Goal: Transaction & Acquisition: Subscribe to service/newsletter

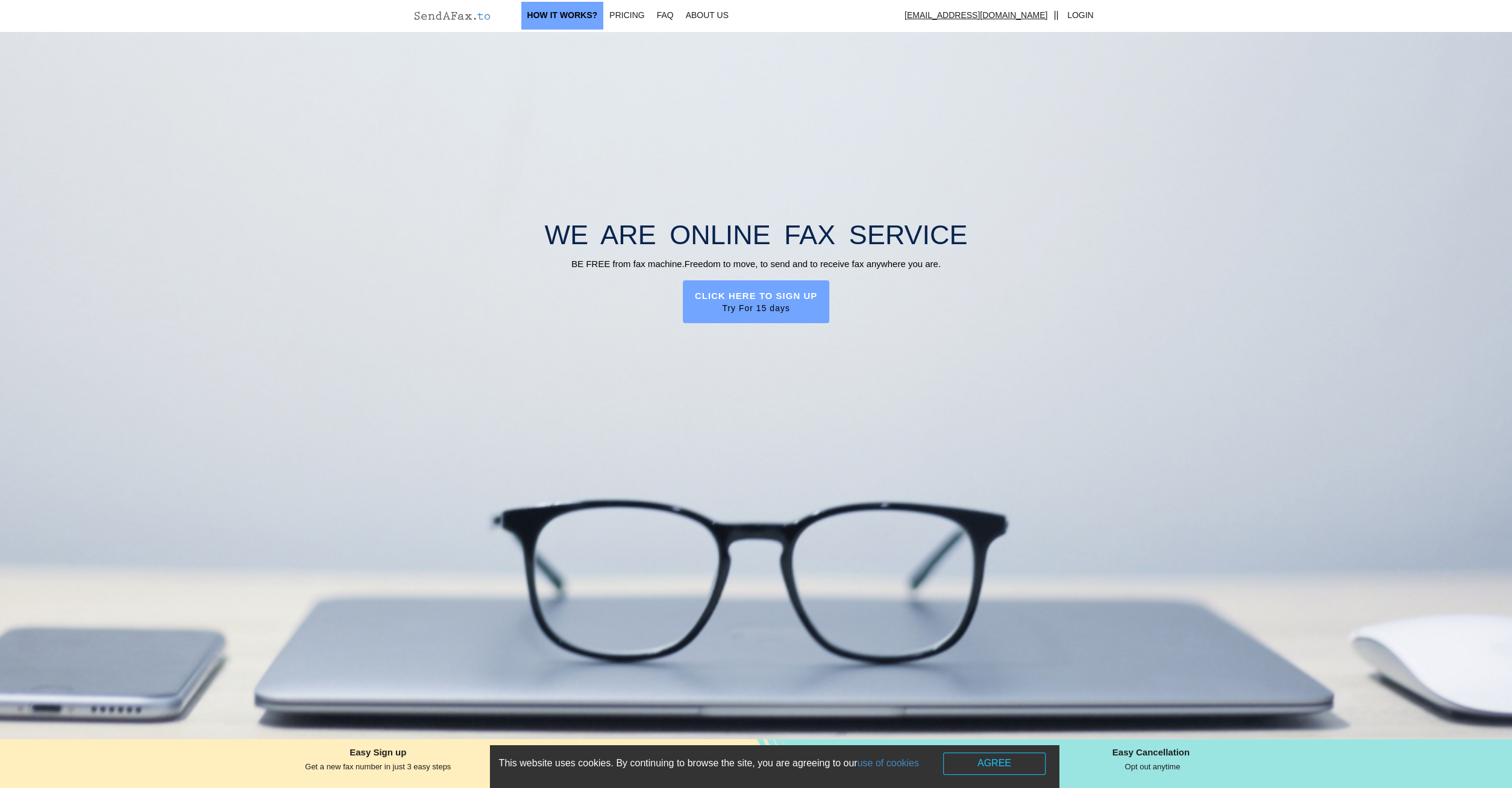
click at [588, 15] on link "How It works?" at bounding box center [562, 16] width 83 height 28
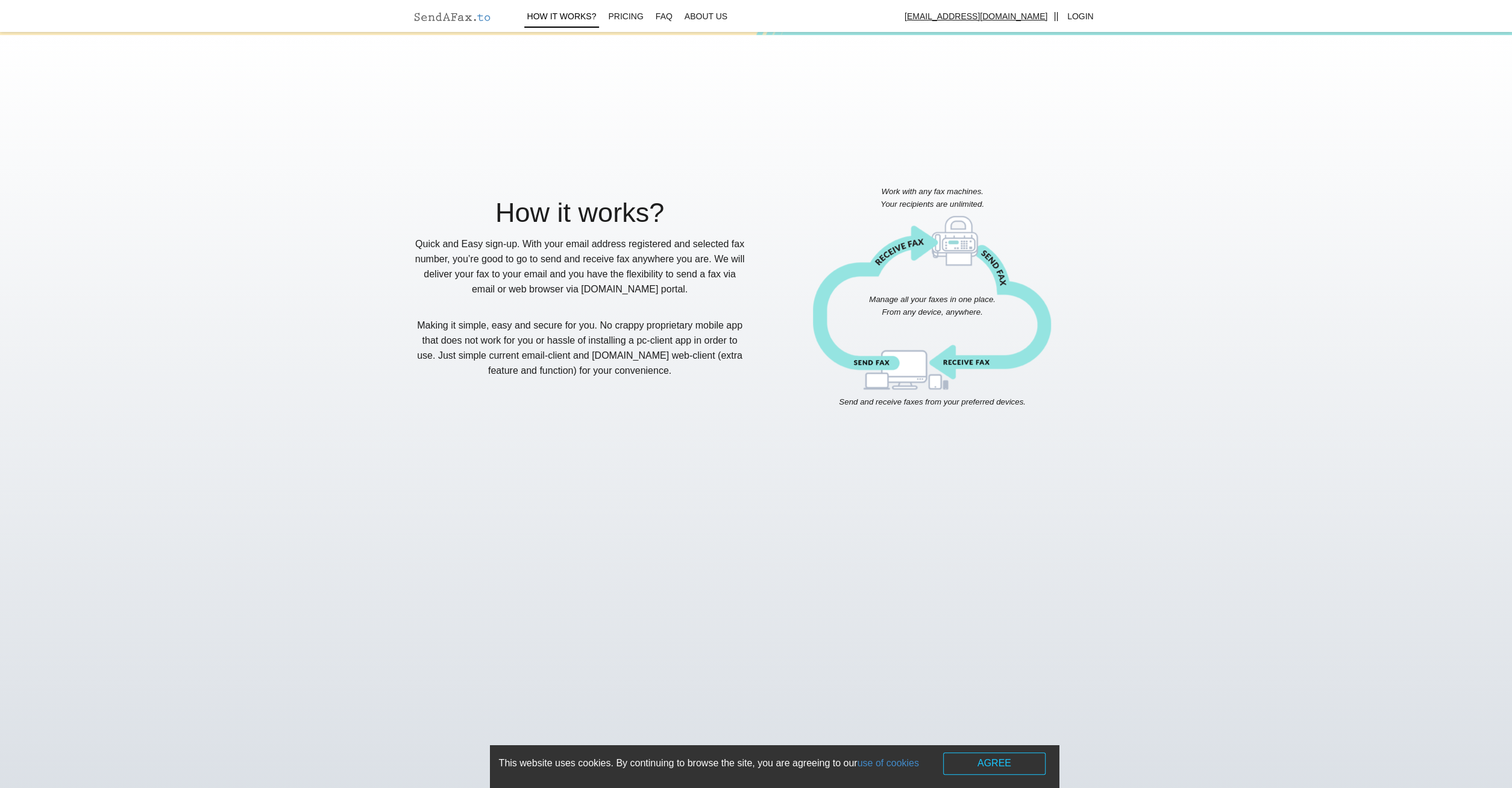
scroll to position [760, 0]
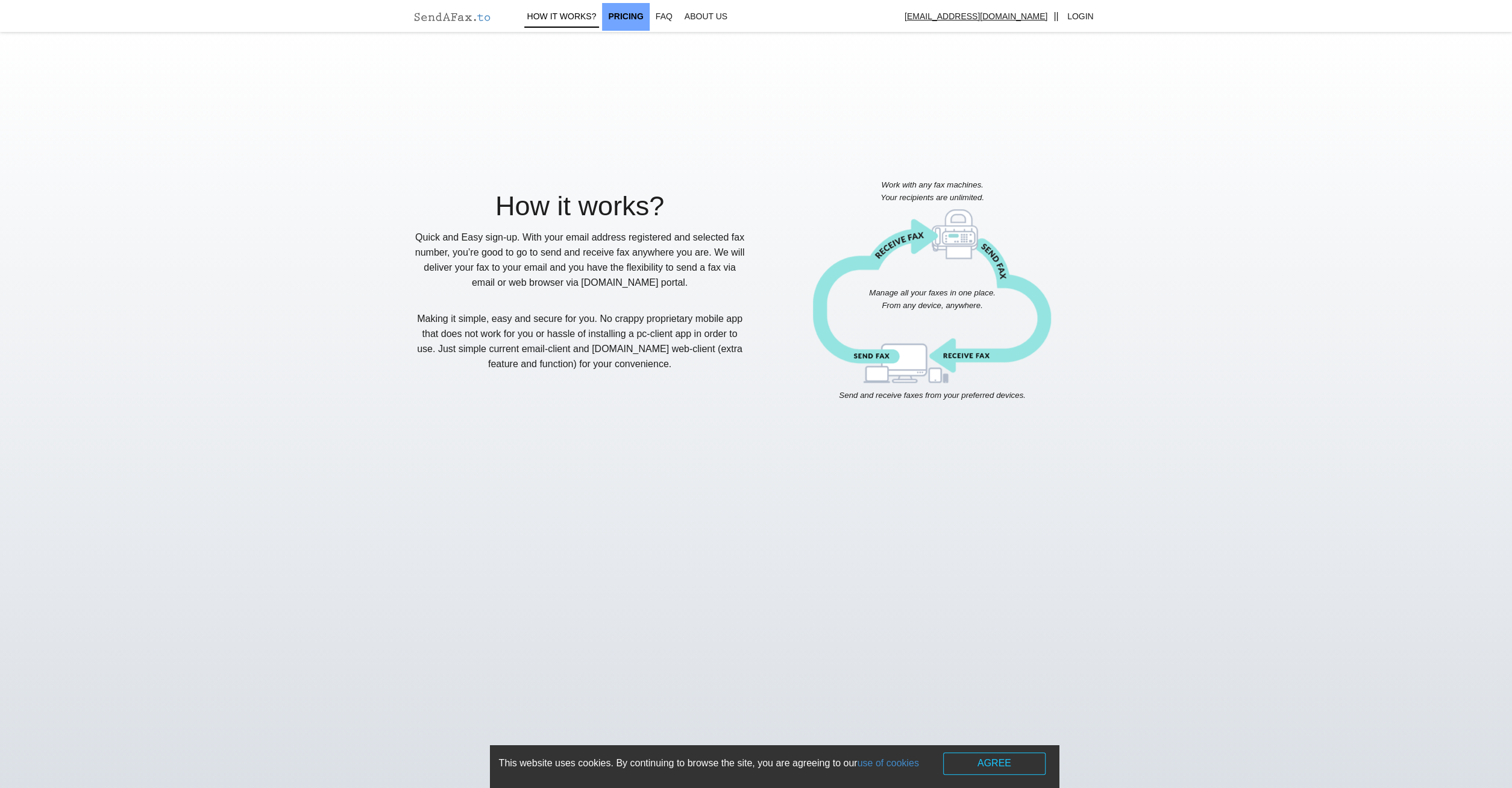
click at [626, 23] on link "Pricing" at bounding box center [625, 16] width 47 height 28
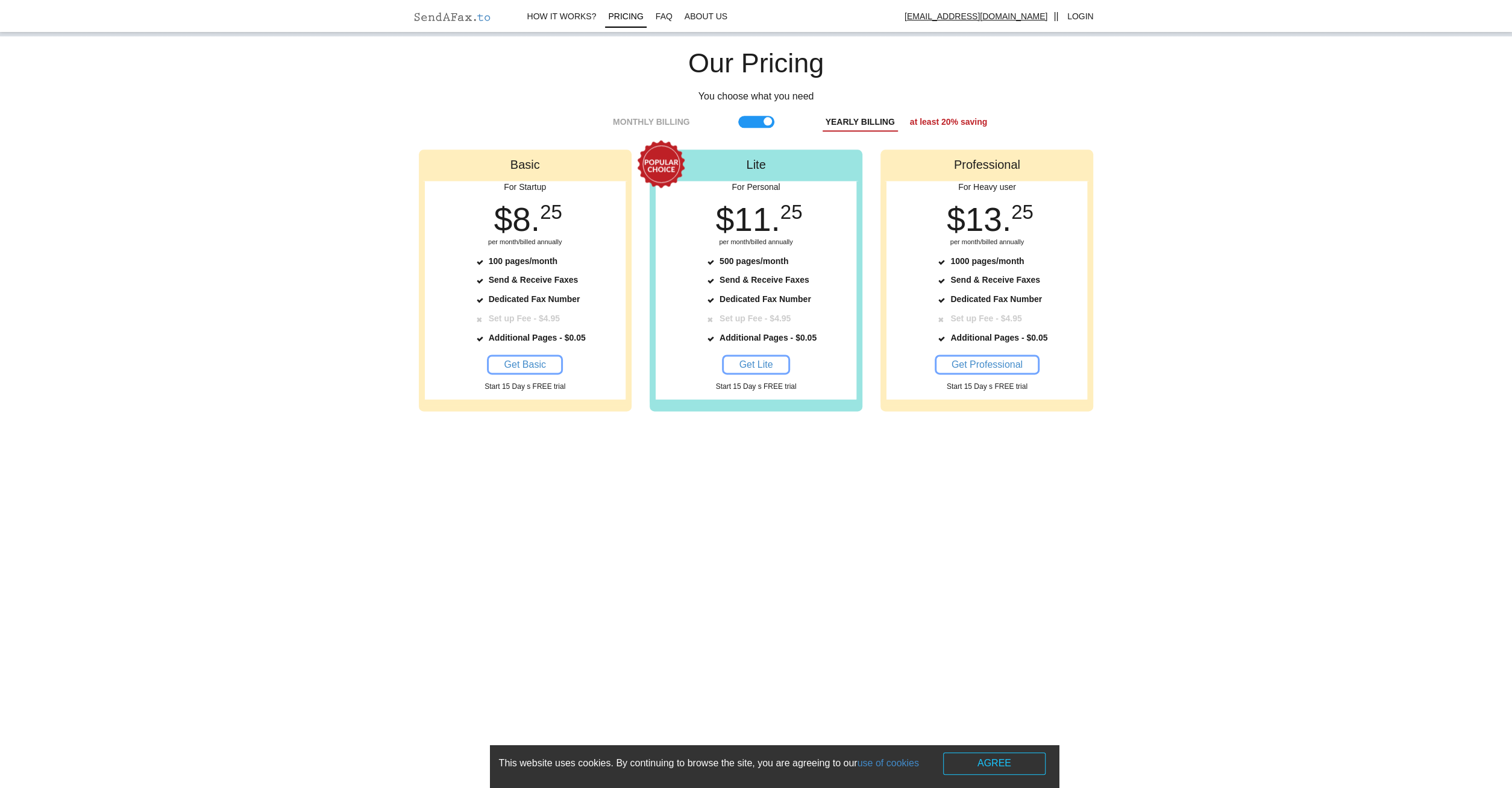
scroll to position [1548, 0]
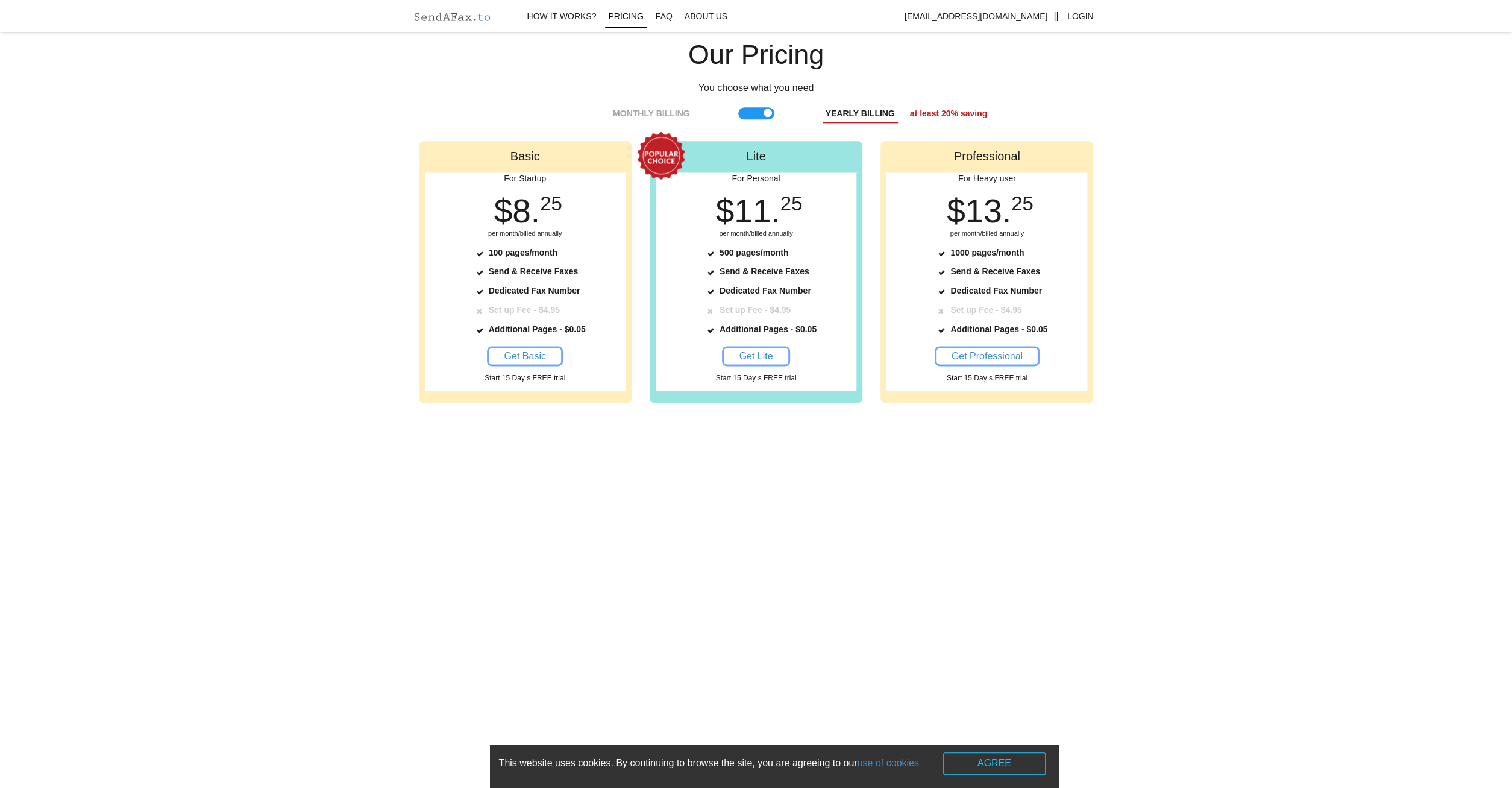
click at [746, 111] on span at bounding box center [756, 113] width 36 height 12
click at [0, 0] on input "checkbox" at bounding box center [0, 0] width 0 height 0
click at [746, 111] on span at bounding box center [756, 113] width 36 height 12
click at [0, 0] on input "checkbox" at bounding box center [0, 0] width 0 height 0
click at [746, 111] on span at bounding box center [756, 113] width 36 height 12
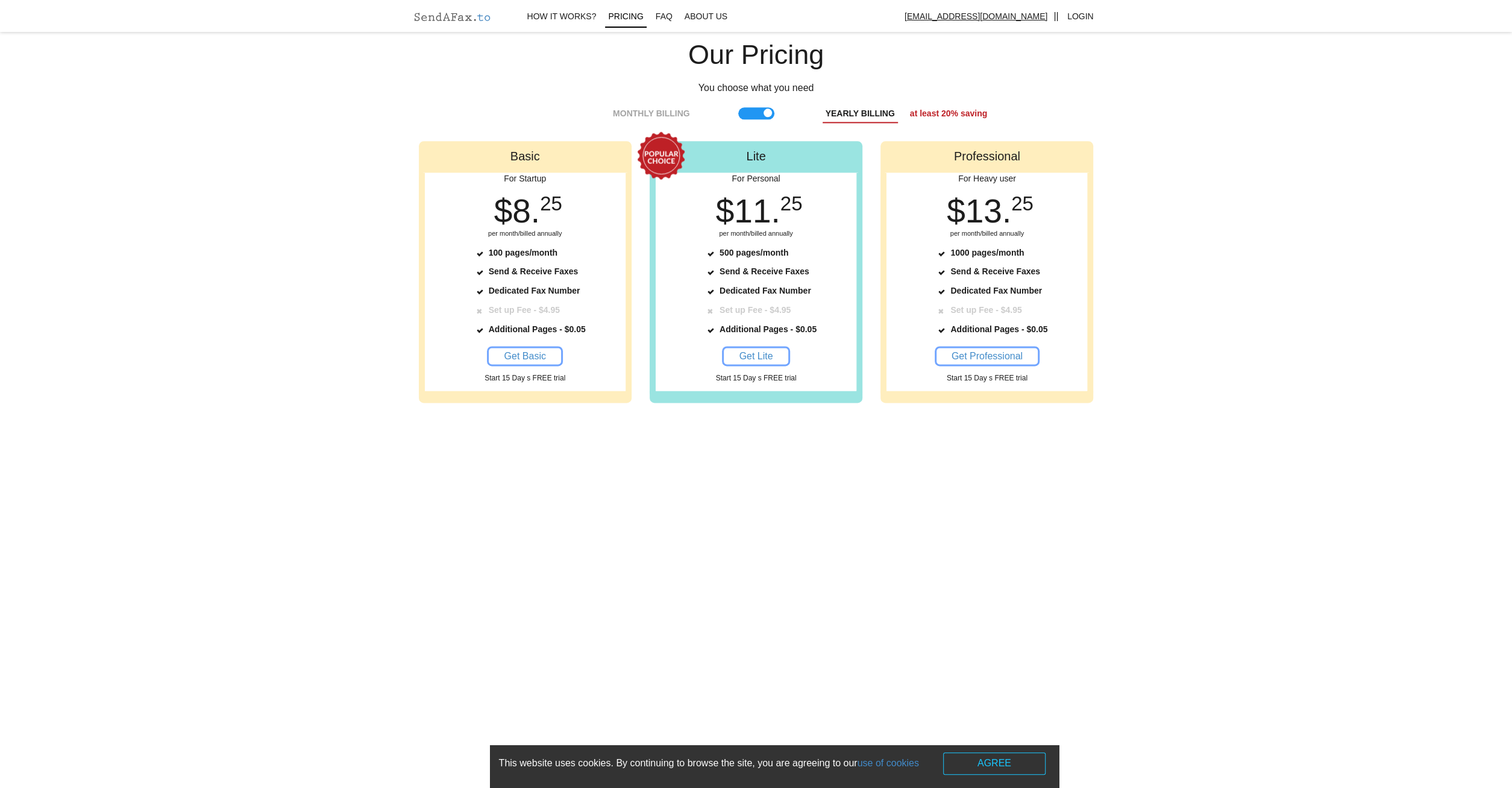
click at [0, 0] on input "checkbox" at bounding box center [0, 0] width 0 height 0
click at [746, 111] on span at bounding box center [756, 113] width 36 height 12
click at [0, 0] on input "checkbox" at bounding box center [0, 0] width 0 height 0
click at [746, 111] on span at bounding box center [756, 113] width 36 height 12
click at [0, 0] on input "checkbox" at bounding box center [0, 0] width 0 height 0
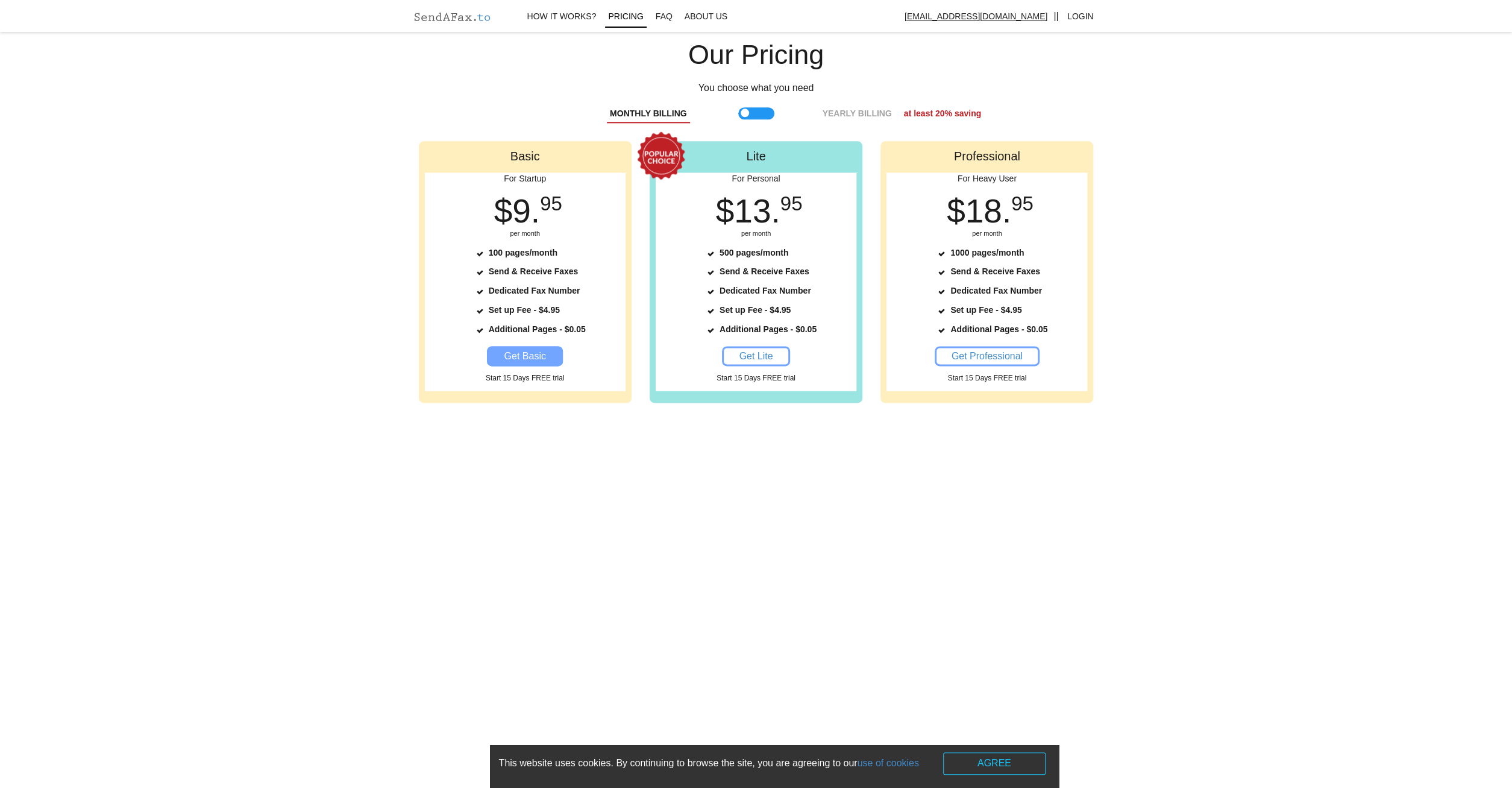
click at [540, 360] on span "Get Basic" at bounding box center [524, 356] width 41 height 10
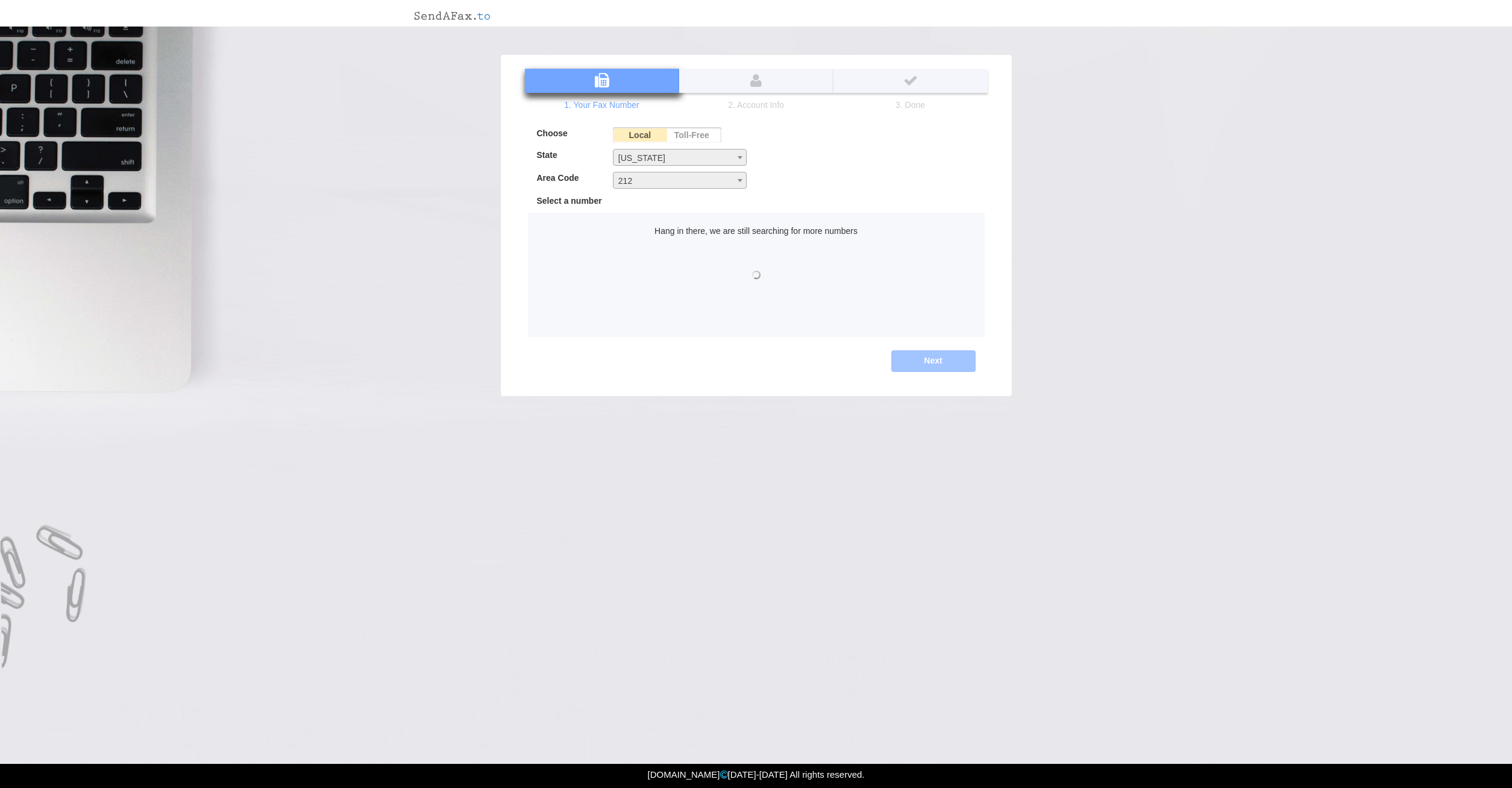
select select "NY"
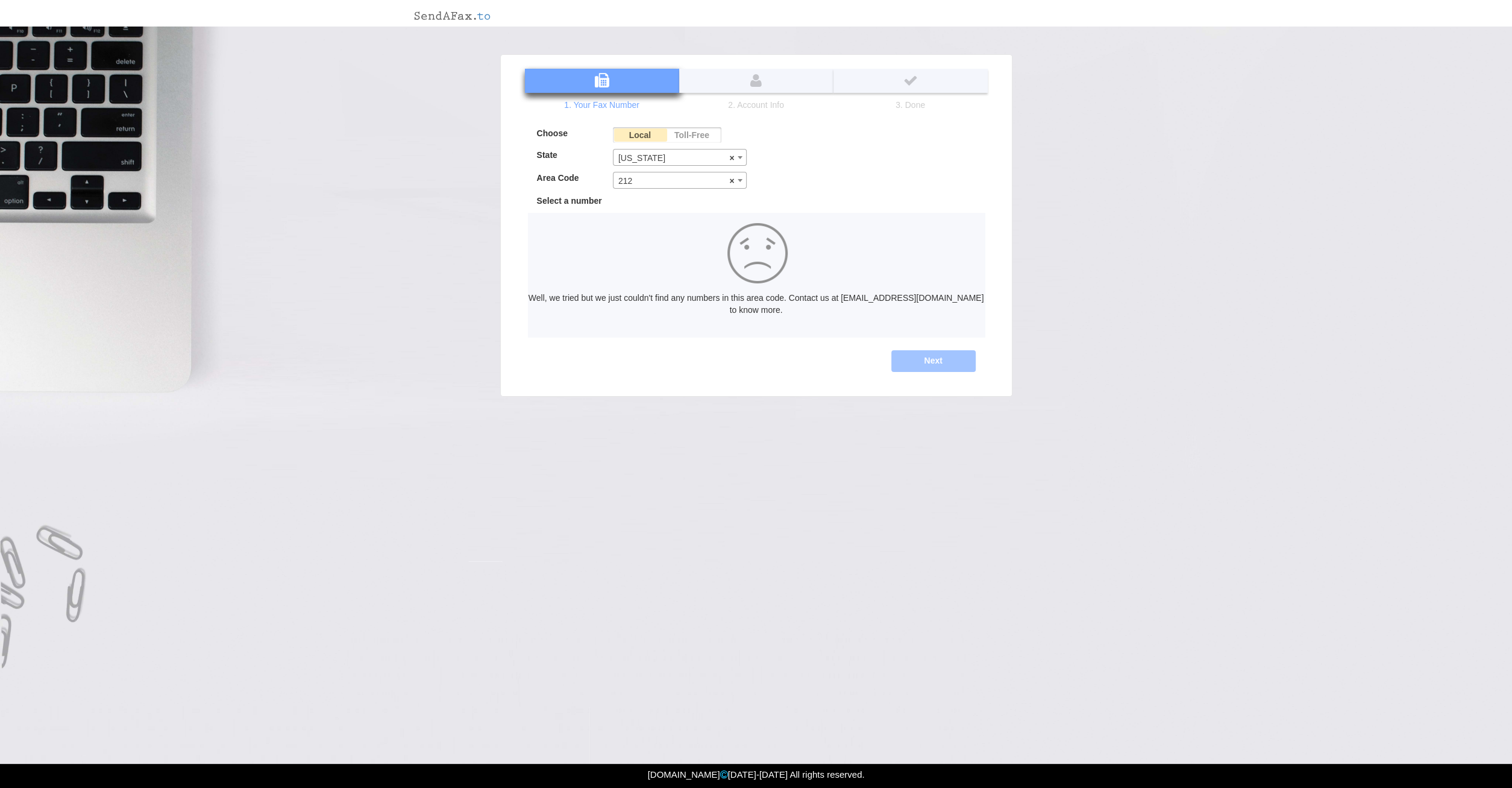
select select
type input "202"
drag, startPoint x: 744, startPoint y: 156, endPoint x: 728, endPoint y: 163, distance: 17.5
click at [743, 156] on span at bounding box center [739, 157] width 12 height 16
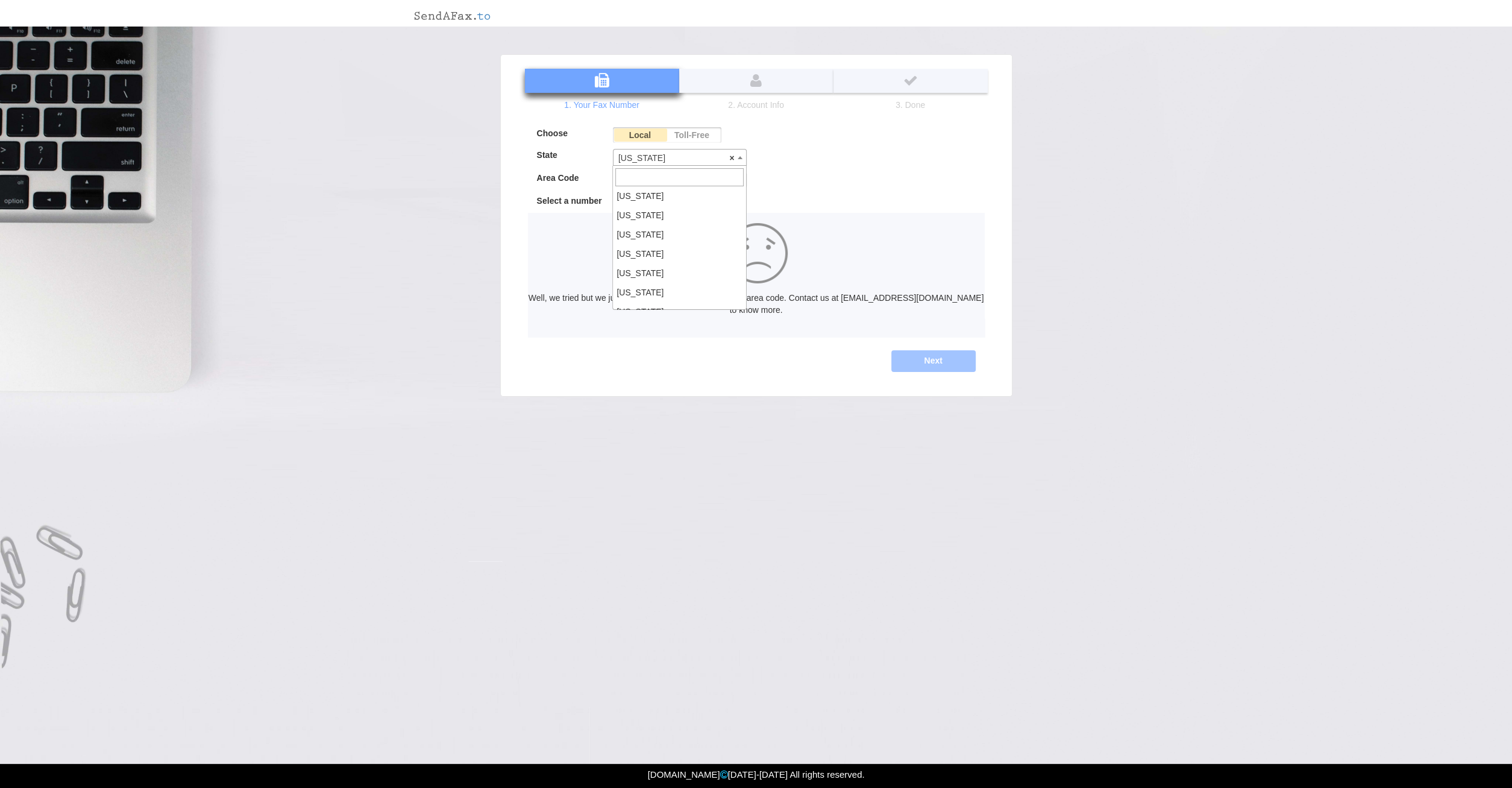
click at [673, 167] on span at bounding box center [679, 177] width 133 height 23
click at [672, 178] on input "d" at bounding box center [680, 177] width 128 height 18
type input "d"
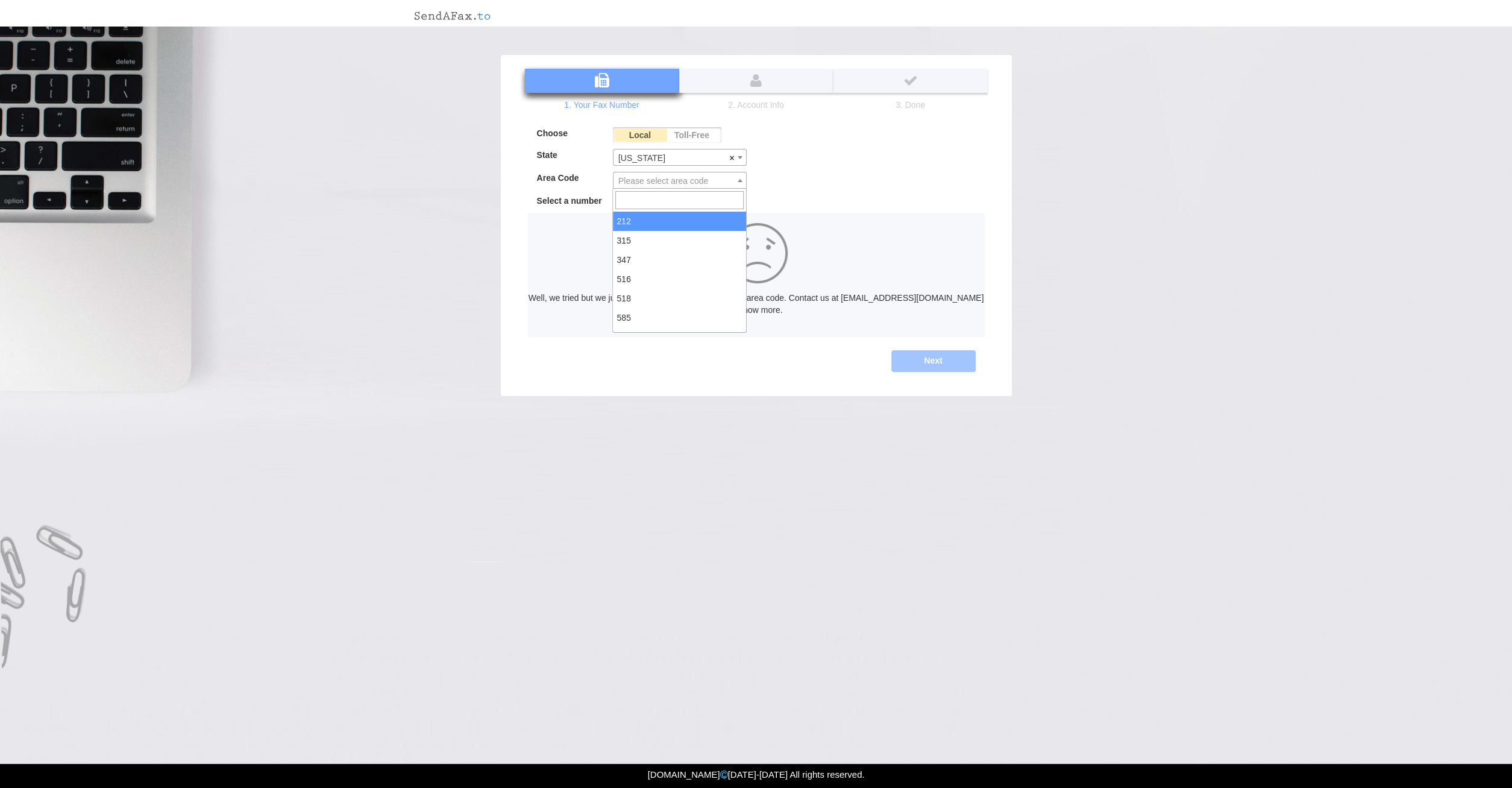
click at [734, 178] on span "Please select area code" at bounding box center [680, 181] width 133 height 17
click at [710, 185] on span "× 212" at bounding box center [680, 181] width 133 height 17
click at [691, 192] on div "Area Code 212 315 347 516 518 585 607 631 646 716 718 845 914 917 × 315" at bounding box center [642, 183] width 228 height 23
click at [694, 183] on span "× 315" at bounding box center [680, 181] width 133 height 17
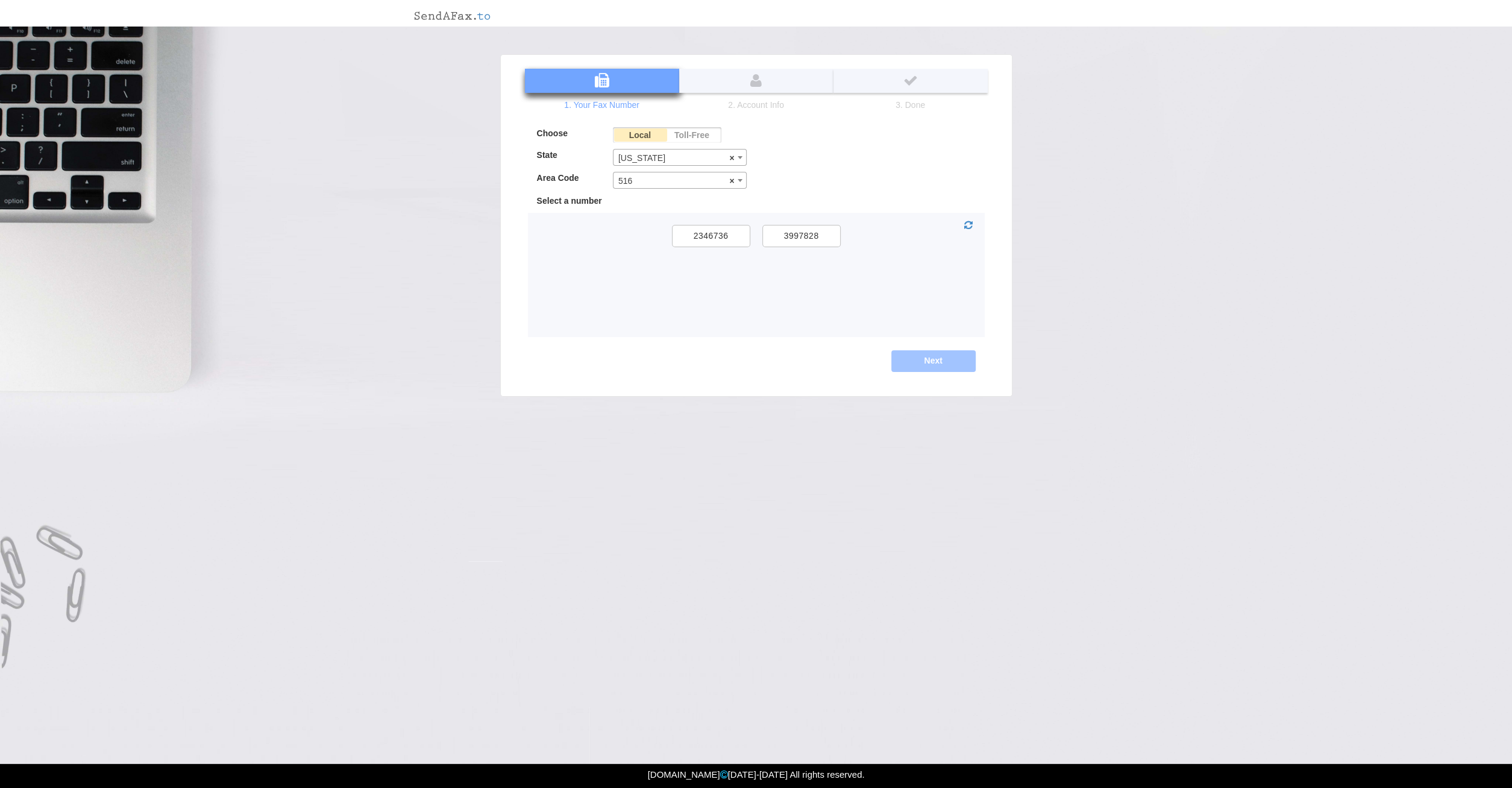
click at [696, 135] on label "Toll-Free" at bounding box center [692, 135] width 53 height 16
click at [0, 0] on input "Toll-Free" at bounding box center [0, 0] width 0 height 0
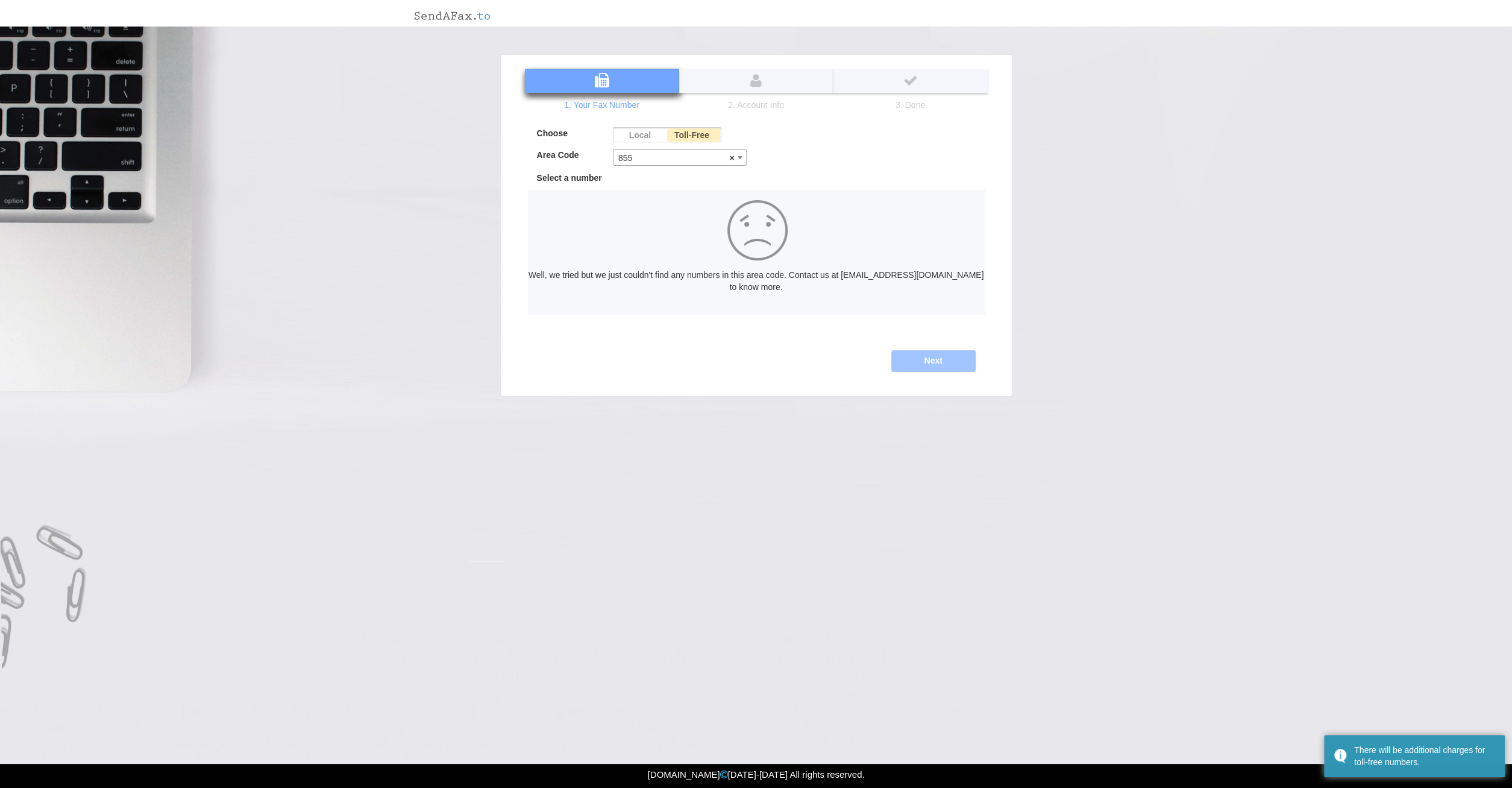
click at [643, 136] on label "Local" at bounding box center [639, 135] width 53 height 16
click at [0, 0] on input "Local" at bounding box center [0, 0] width 0 height 0
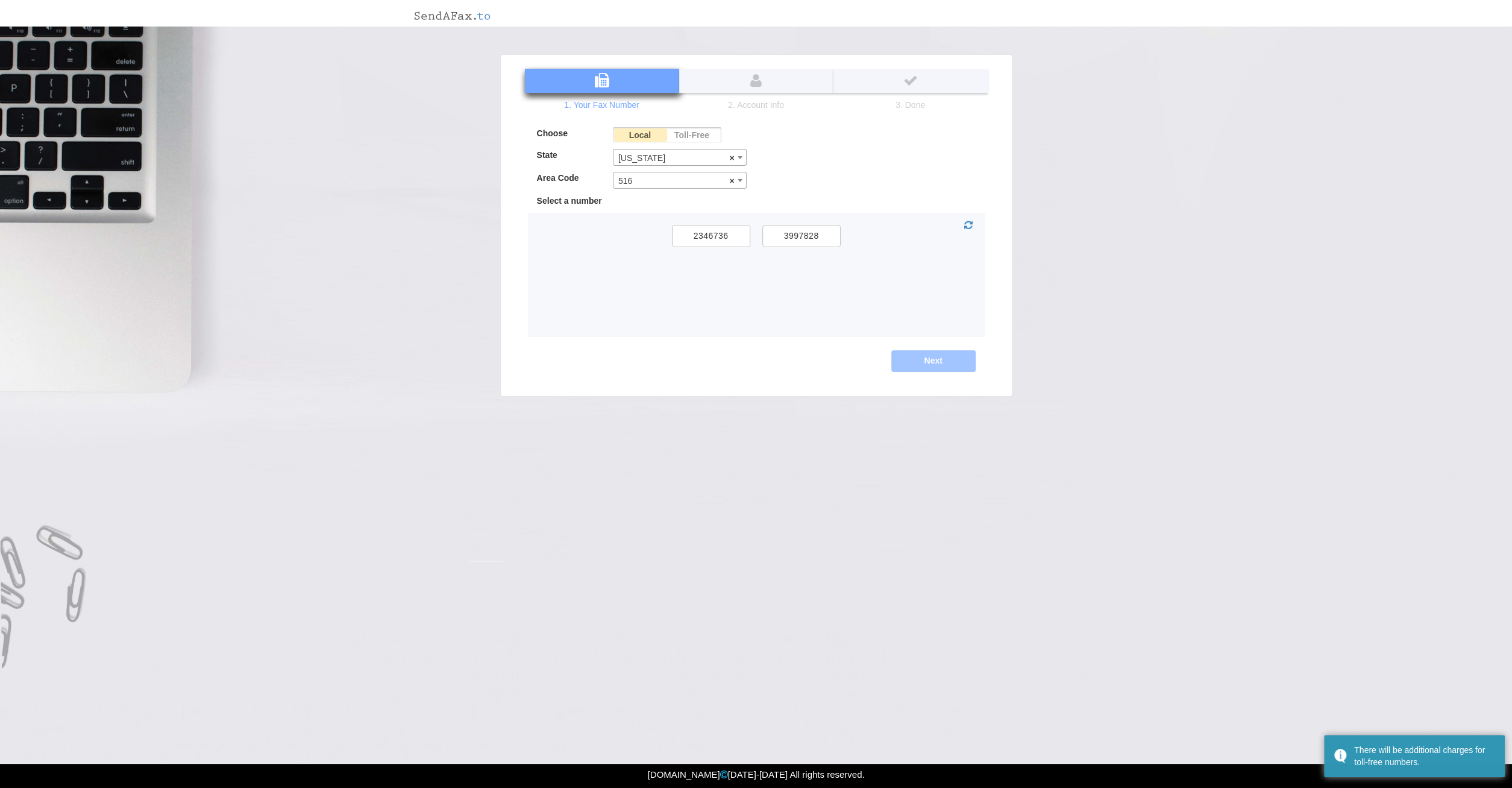
click at [709, 130] on label "Toll-Free" at bounding box center [692, 135] width 53 height 16
click at [0, 0] on input "Toll-Free" at bounding box center [0, 0] width 0 height 0
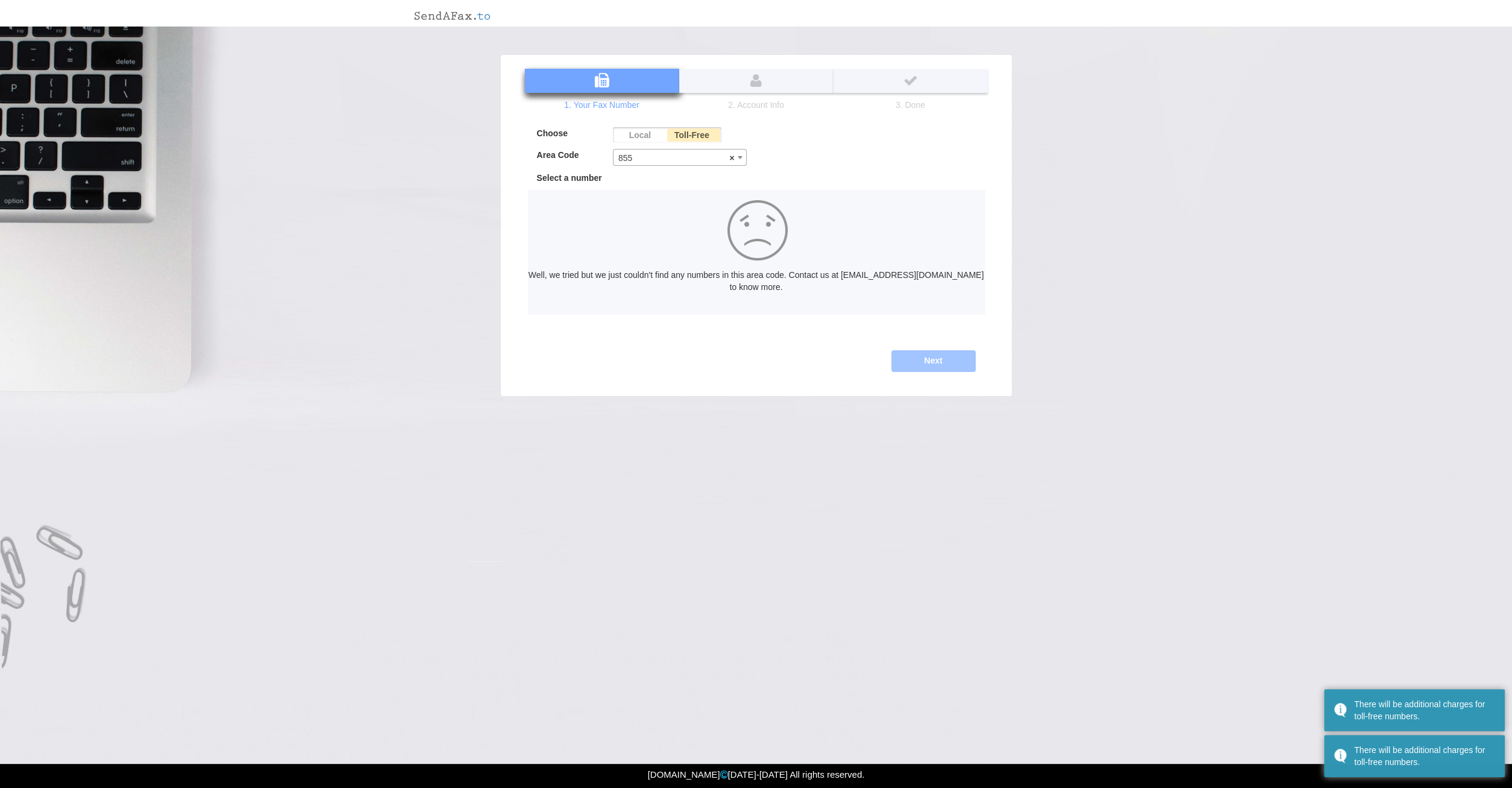
click at [635, 135] on label "Local" at bounding box center [639, 135] width 53 height 16
click at [0, 0] on input "Local" at bounding box center [0, 0] width 0 height 0
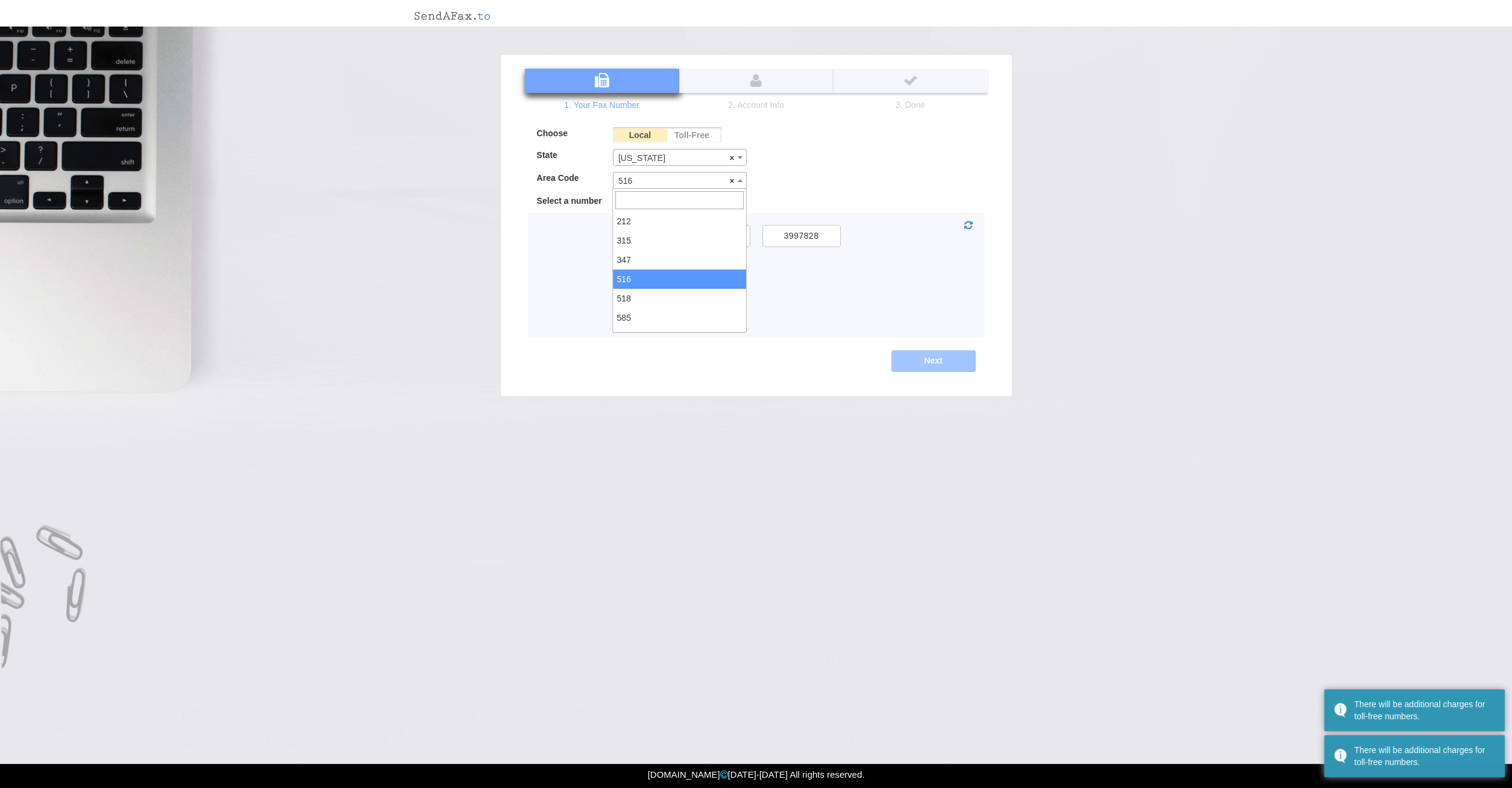
click at [744, 182] on span at bounding box center [739, 180] width 12 height 16
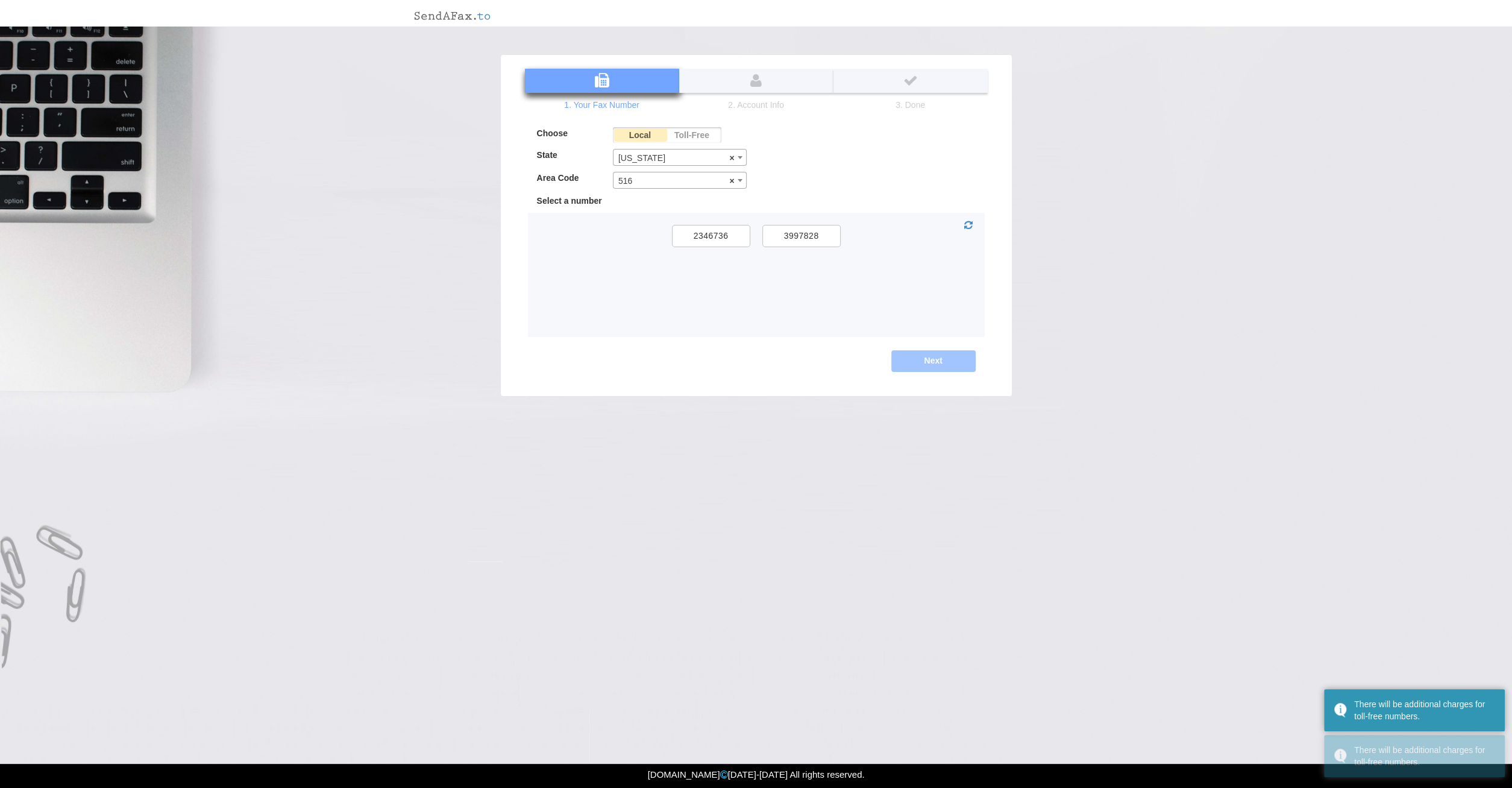
click at [744, 182] on span at bounding box center [739, 180] width 12 height 16
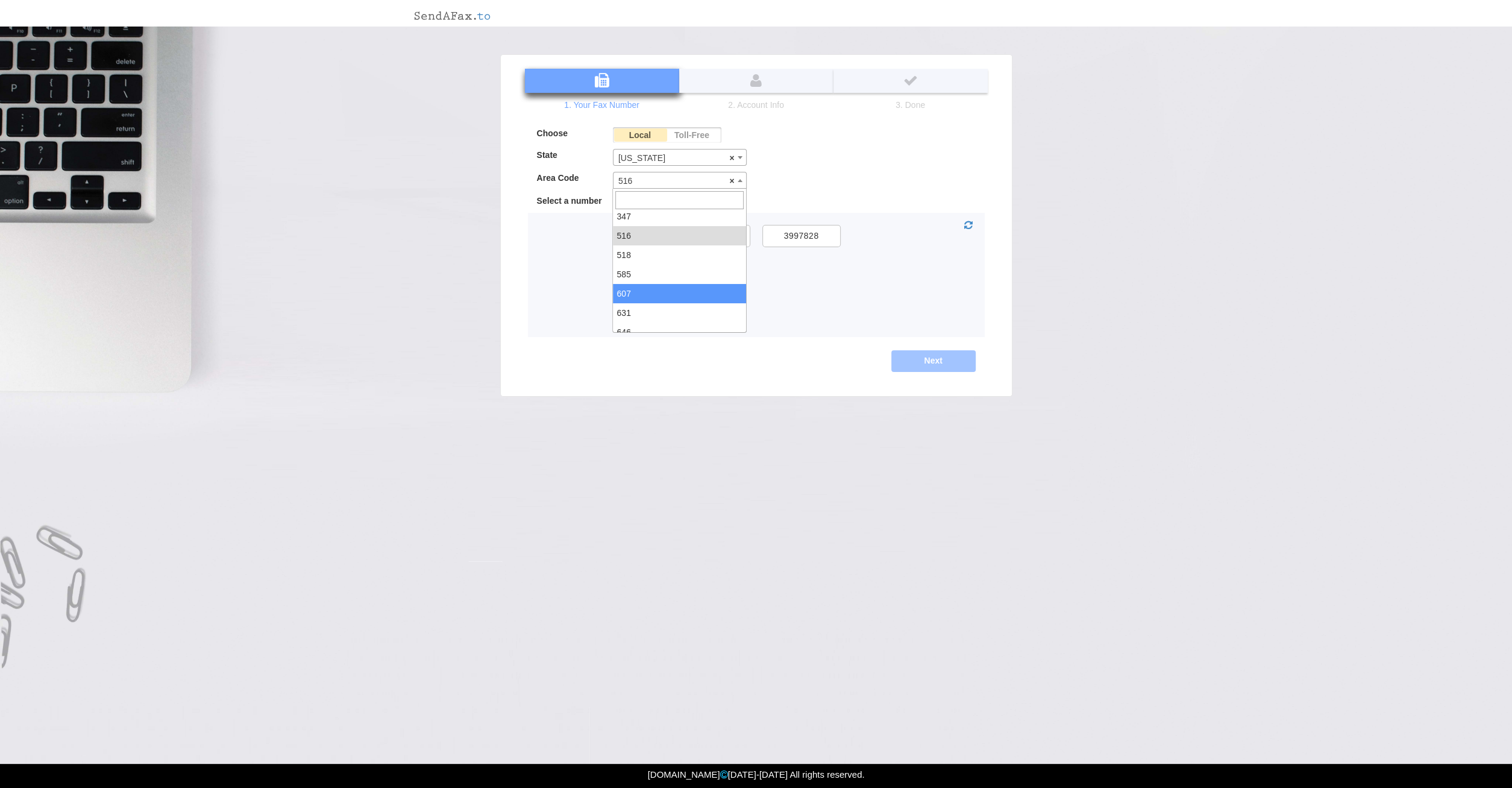
scroll to position [38, 0]
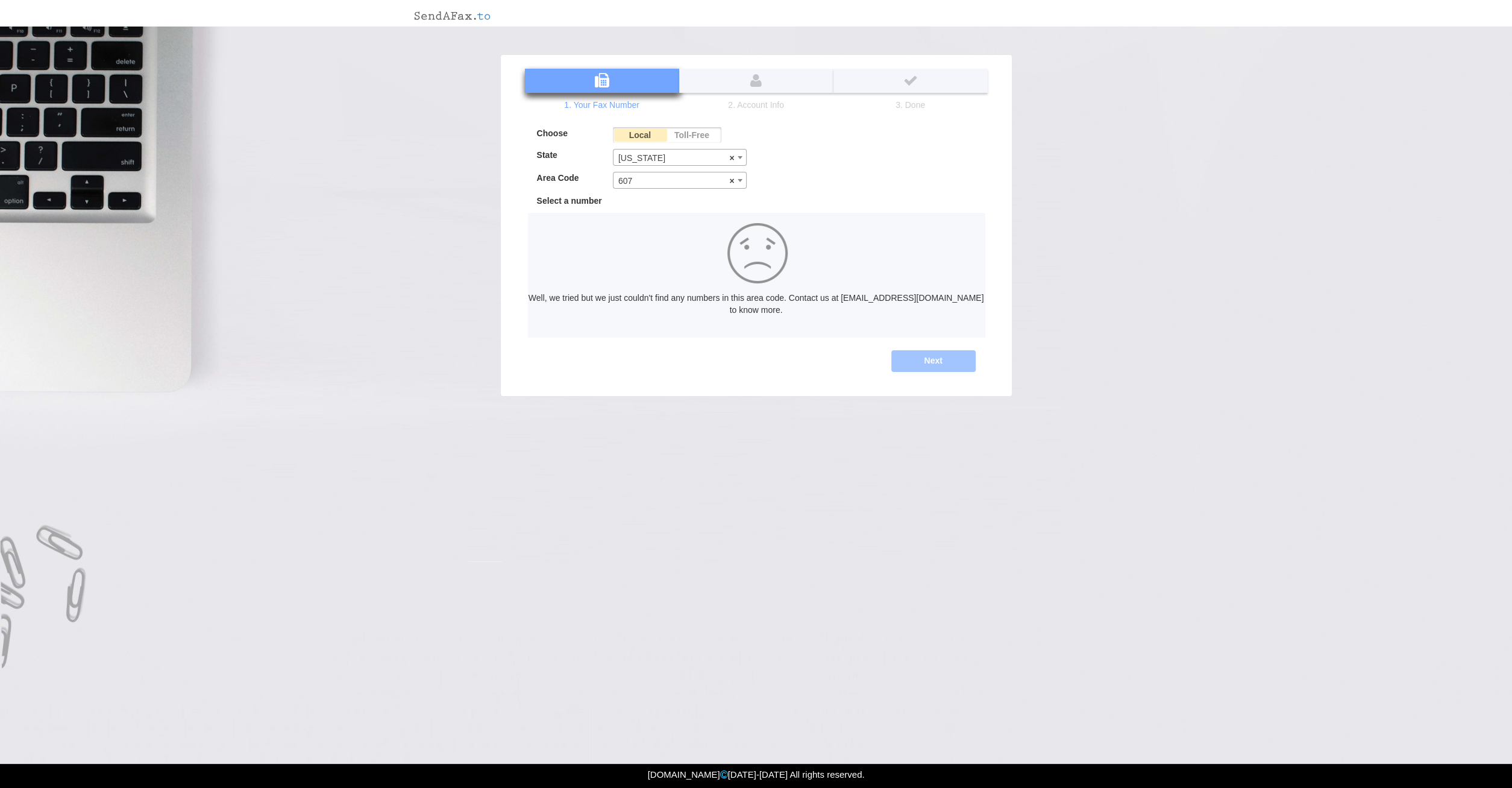
click at [703, 184] on span "× 607" at bounding box center [680, 181] width 133 height 17
click at [676, 185] on div "Area Code 212 315 347 516 518 585 607 631 646 716 718 845 914 917 × 585" at bounding box center [642, 183] width 228 height 23
click at [676, 185] on span "× 585" at bounding box center [680, 181] width 133 height 17
click at [692, 178] on span "× 212" at bounding box center [680, 181] width 133 height 17
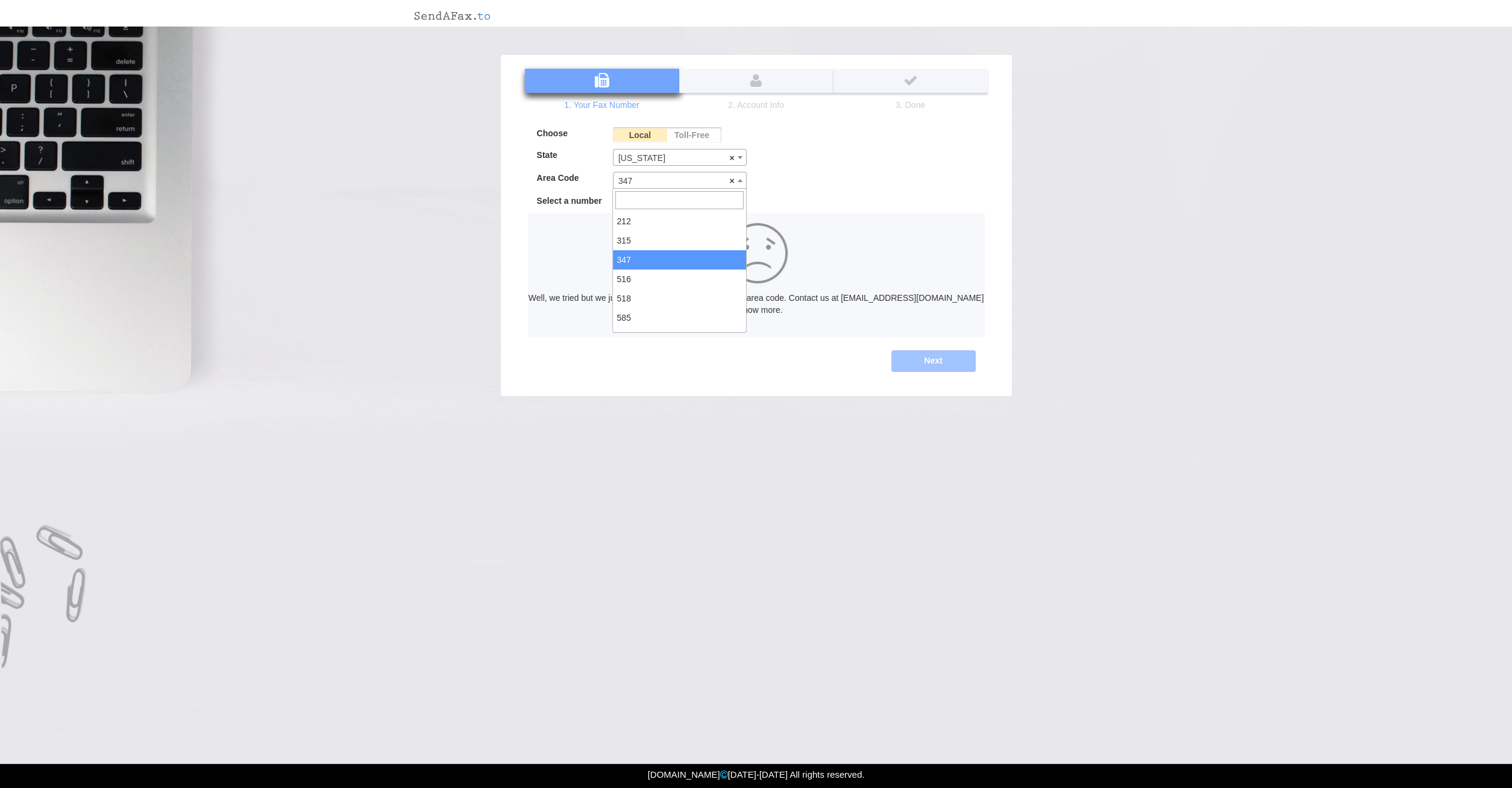
click at [665, 185] on span "× 347" at bounding box center [680, 181] width 133 height 17
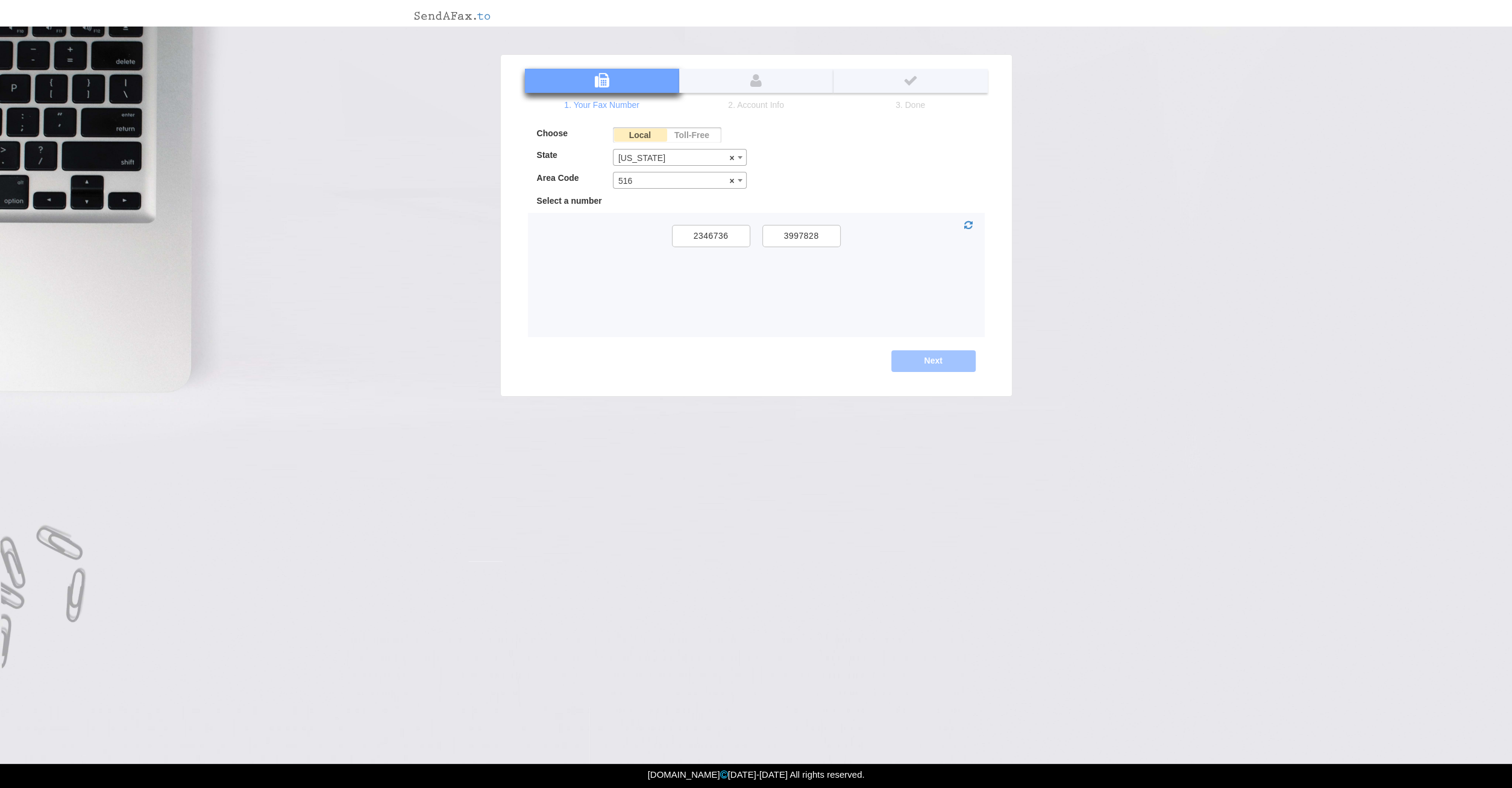
click at [958, 222] on div at bounding box center [756, 225] width 457 height 14
click at [966, 224] on icon at bounding box center [968, 226] width 9 height 10
click at [699, 176] on span "× 516" at bounding box center [680, 181] width 133 height 17
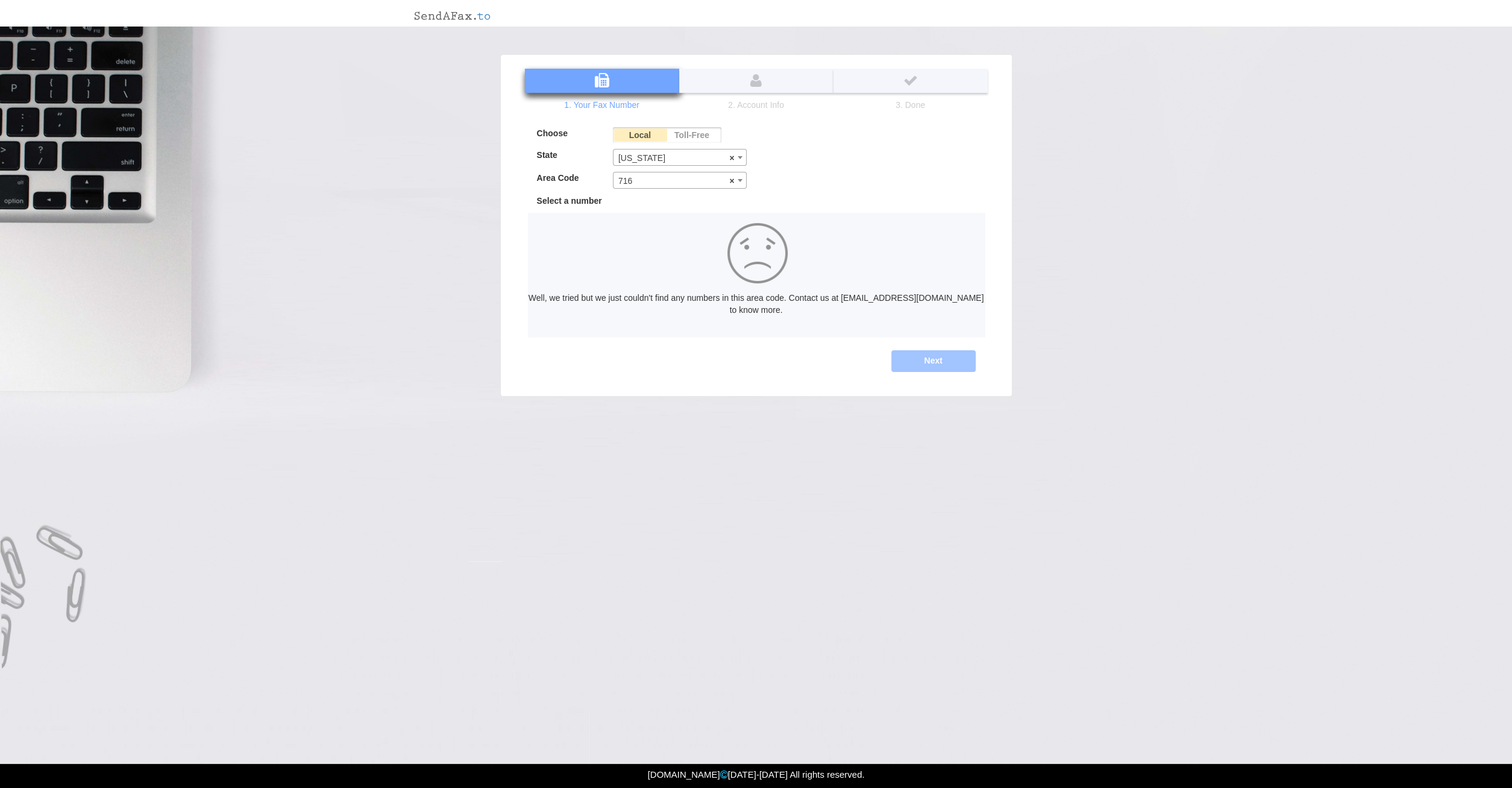
click at [689, 177] on span "× 716" at bounding box center [680, 181] width 133 height 17
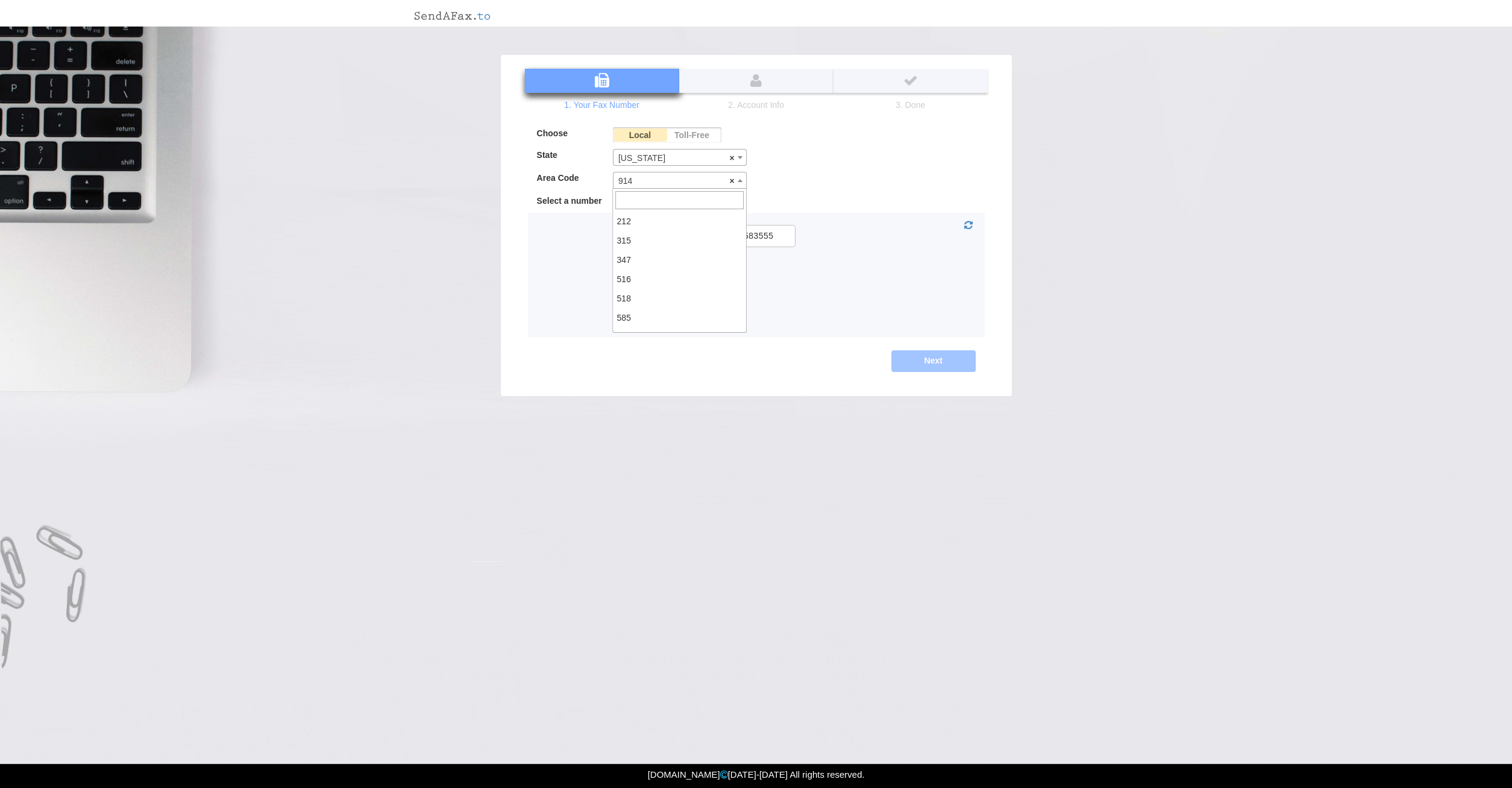
click at [685, 184] on span "× 914" at bounding box center [680, 181] width 133 height 17
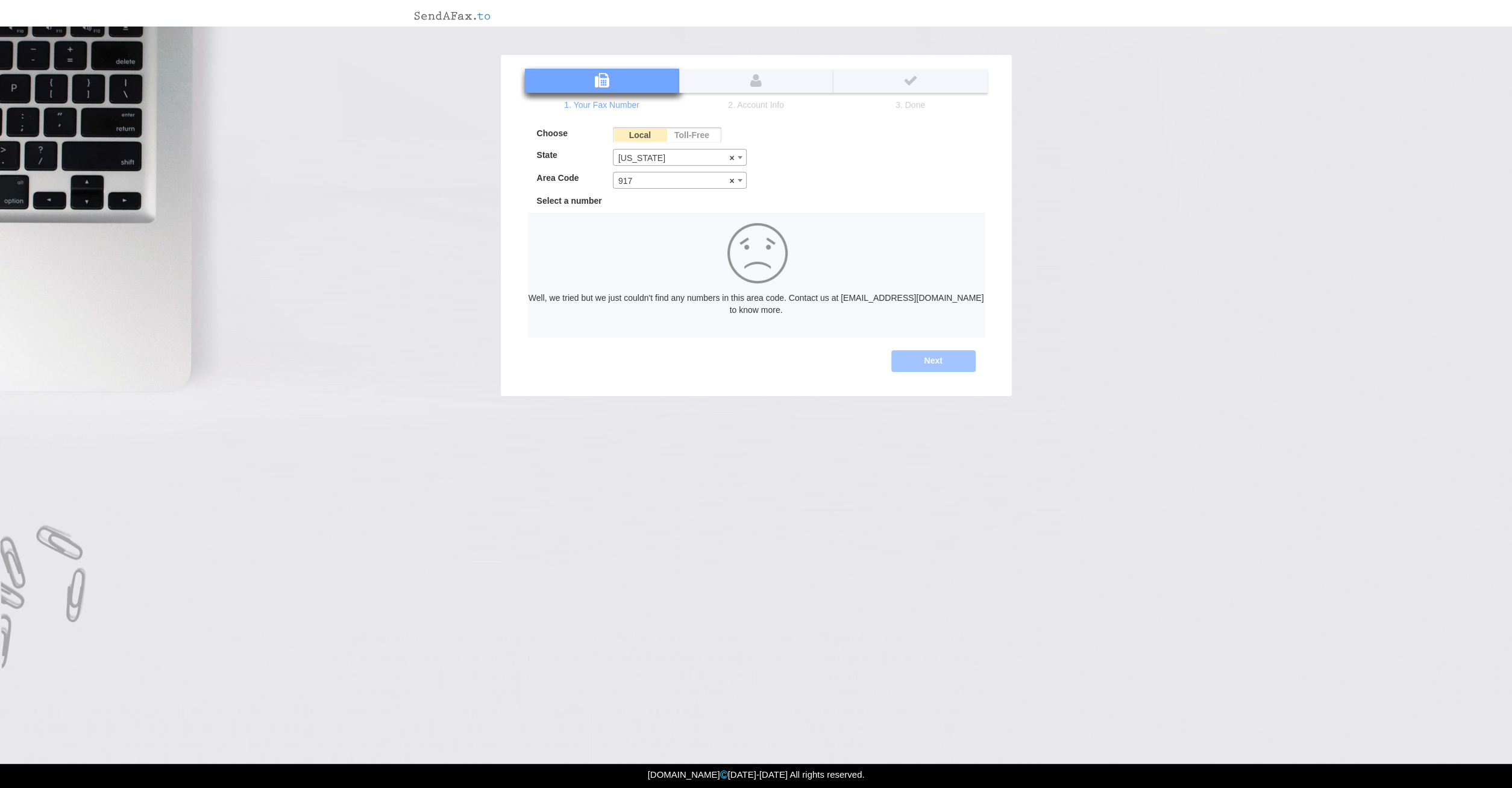
click at [692, 183] on span "× 917" at bounding box center [680, 181] width 133 height 17
click at [689, 178] on span "× 718" at bounding box center [680, 181] width 133 height 17
click at [667, 173] on span "× 716" at bounding box center [680, 181] width 133 height 17
click at [682, 182] on span "× 646" at bounding box center [680, 181] width 133 height 17
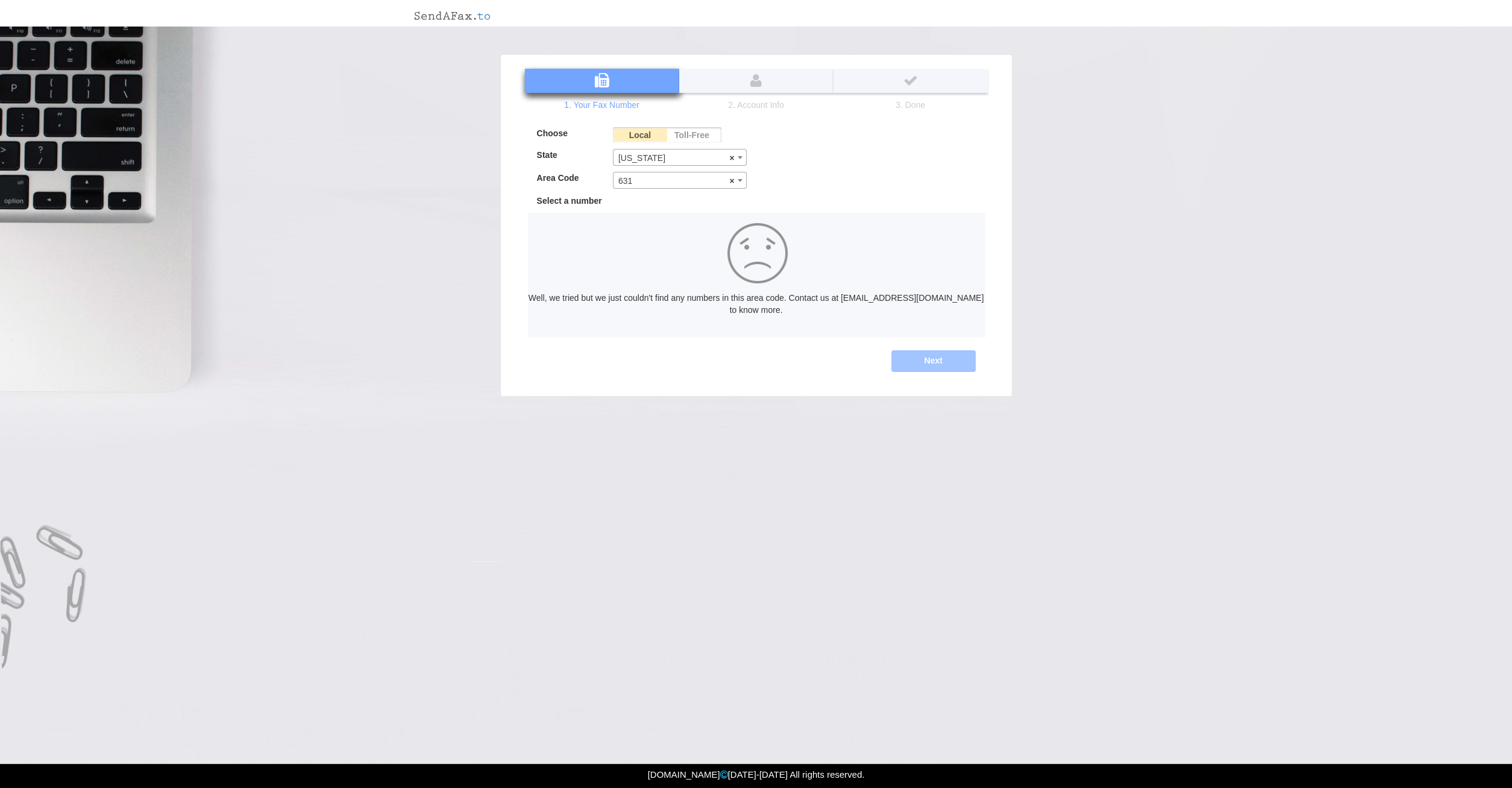
click at [666, 183] on span "× 631" at bounding box center [680, 181] width 133 height 17
drag, startPoint x: 682, startPoint y: 185, endPoint x: 681, endPoint y: 195, distance: 10.0
click at [682, 185] on span "× 607" at bounding box center [680, 181] width 133 height 17
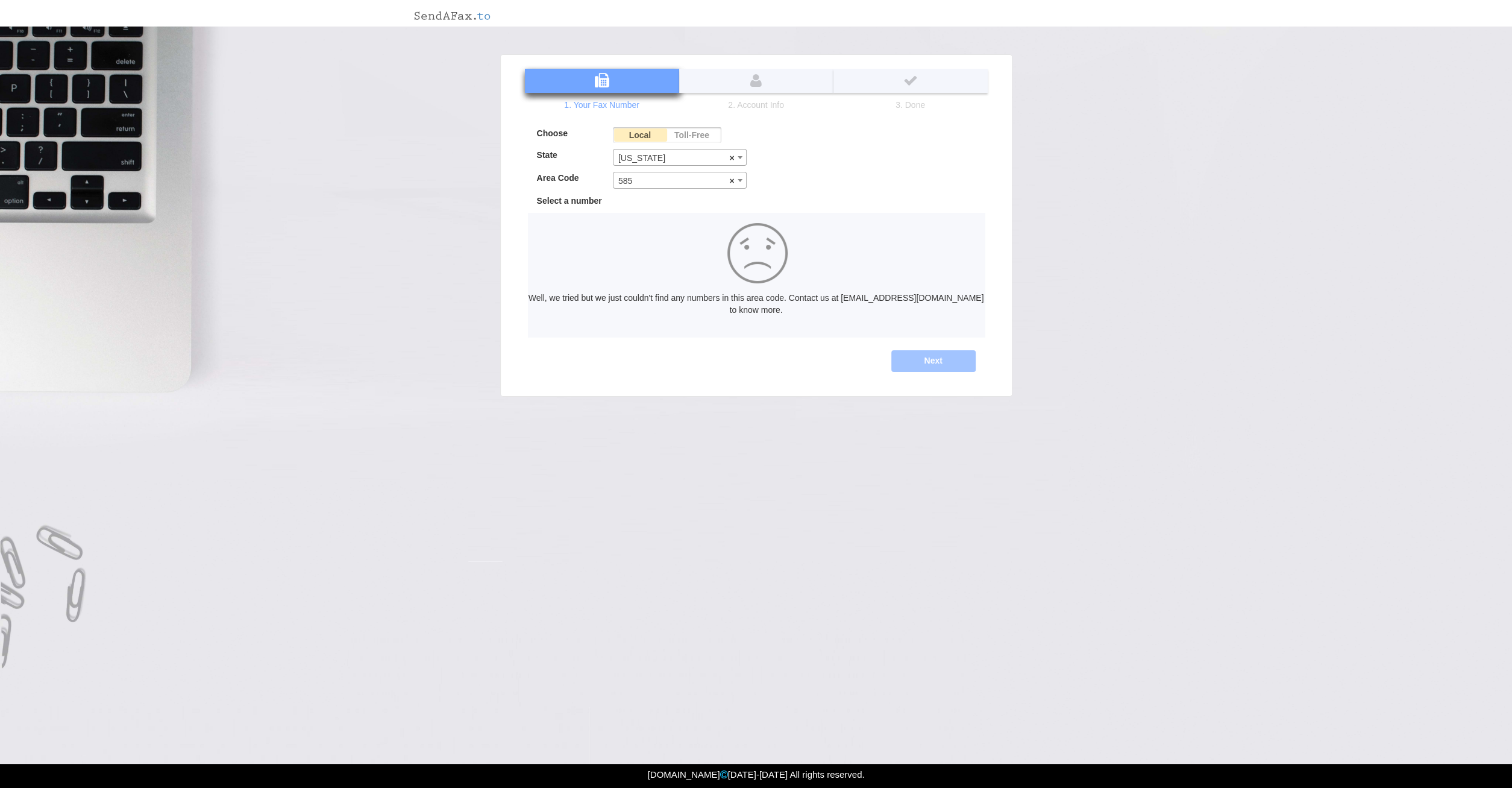
click at [671, 187] on span "× 585" at bounding box center [680, 181] width 133 height 17
select select "516"
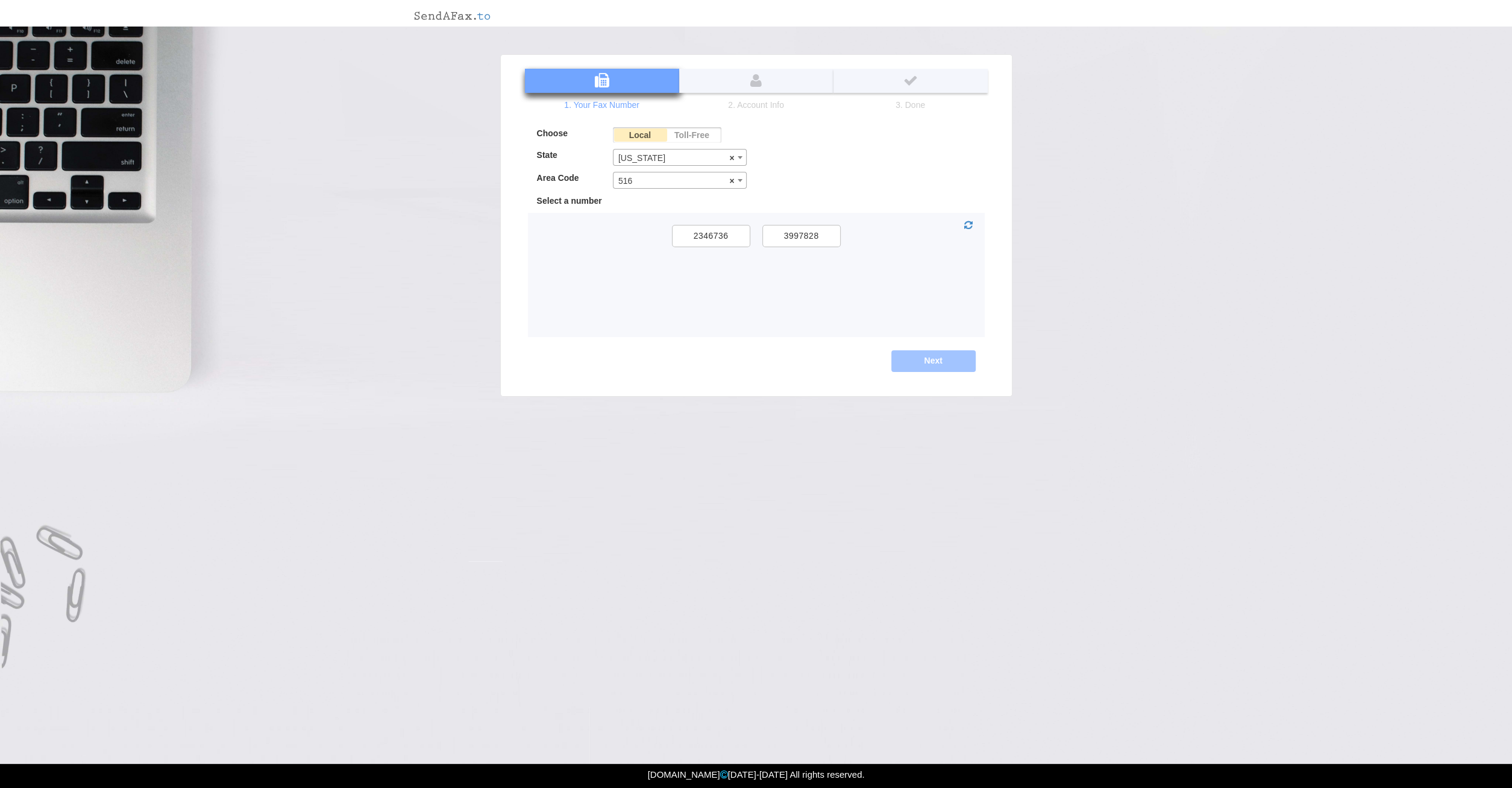
click at [694, 177] on span "× 516" at bounding box center [680, 181] width 133 height 17
click at [867, 182] on div "Choose Local Toll-Free State [US_STATE] [US_STATE] [GEOGRAPHIC_DATA] [US_STATE]…" at bounding box center [756, 235] width 457 height 216
click at [718, 245] on label "2346736" at bounding box center [711, 236] width 78 height 22
click at [0, 0] on input "2346736" at bounding box center [0, 0] width 0 height 0
click at [924, 357] on button "Next" at bounding box center [934, 361] width 101 height 26
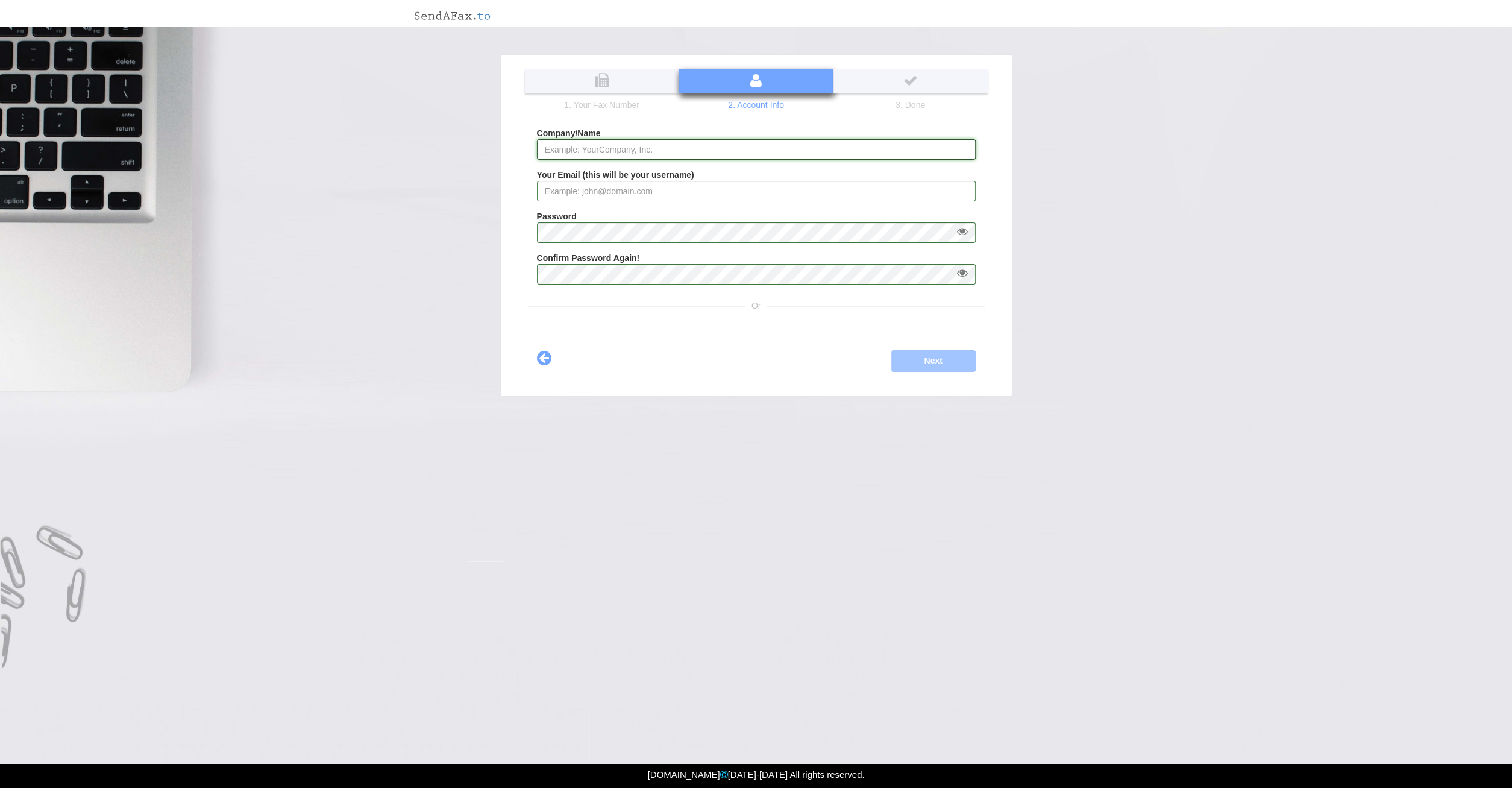
click at [667, 154] on input "Company/Name" at bounding box center [756, 149] width 438 height 21
type input "[PERSON_NAME]"
click at [667, 195] on input "Your Email (this will be your username)" at bounding box center [756, 191] width 438 height 21
type input "[EMAIL_ADDRESS][DOMAIN_NAME]"
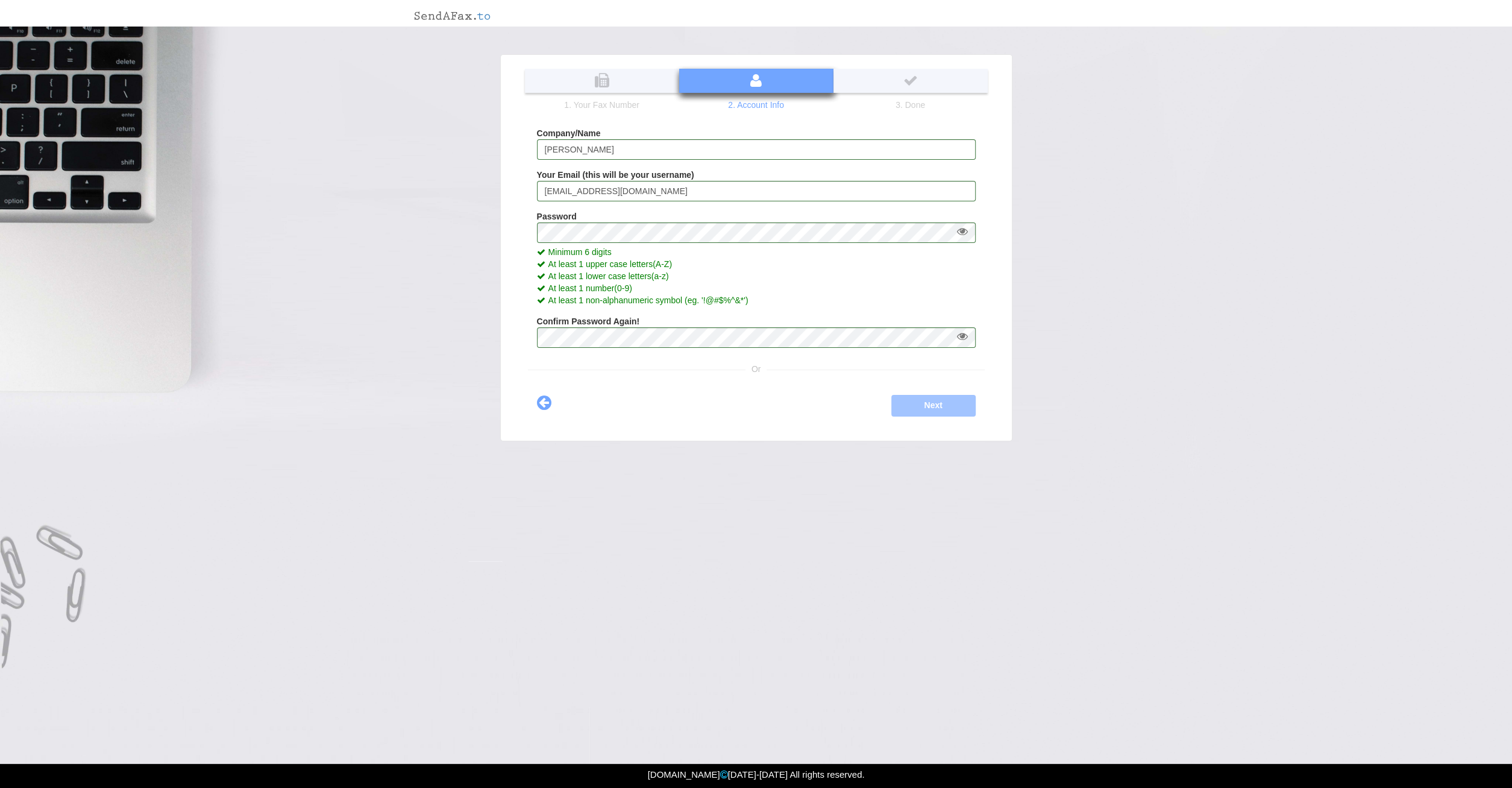
click at [963, 226] on button at bounding box center [962, 231] width 21 height 14
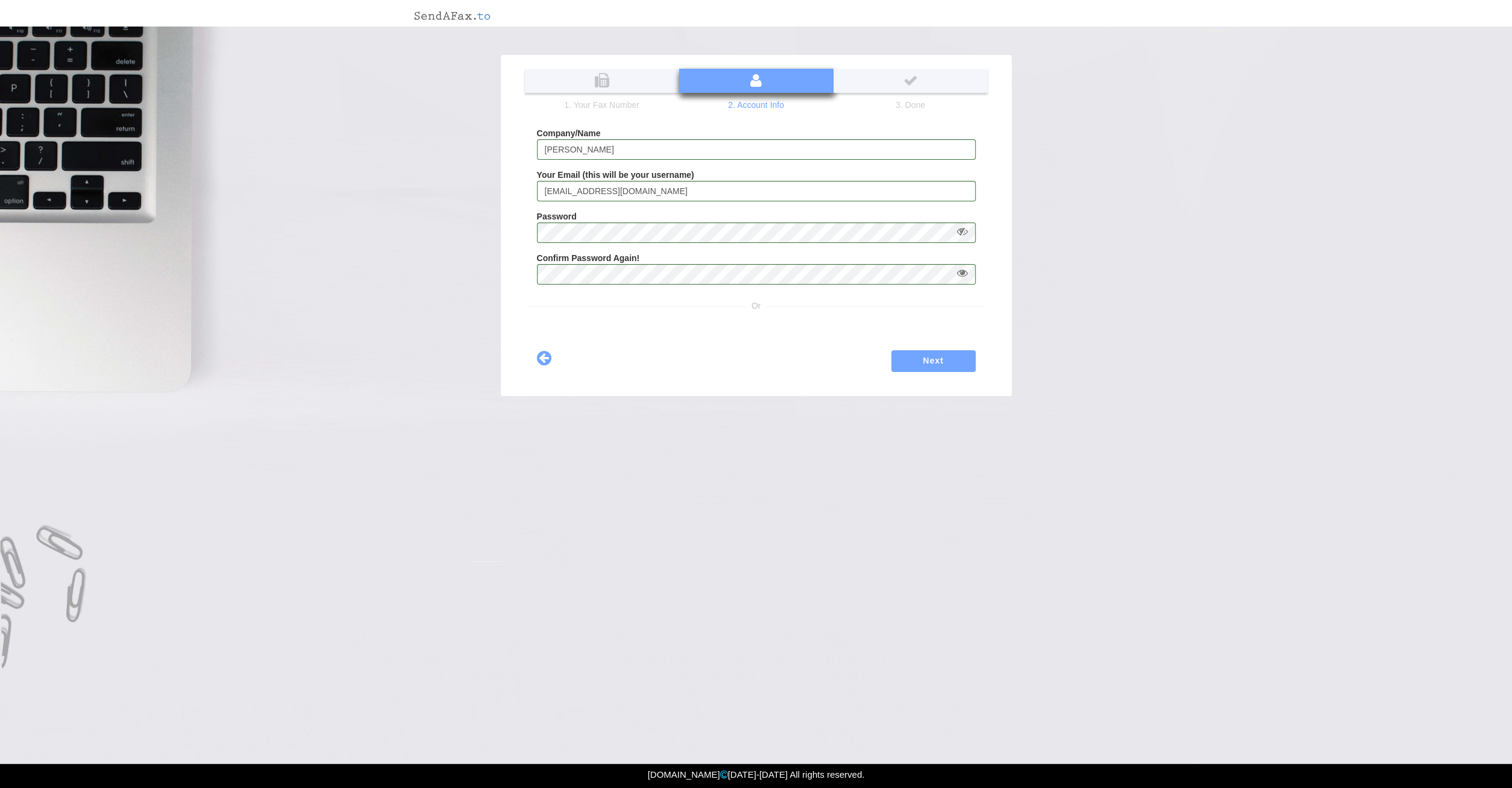
click at [962, 270] on button at bounding box center [962, 273] width 21 height 14
click at [932, 356] on button "Next" at bounding box center [934, 361] width 101 height 26
